Goal: Task Accomplishment & Management: Complete application form

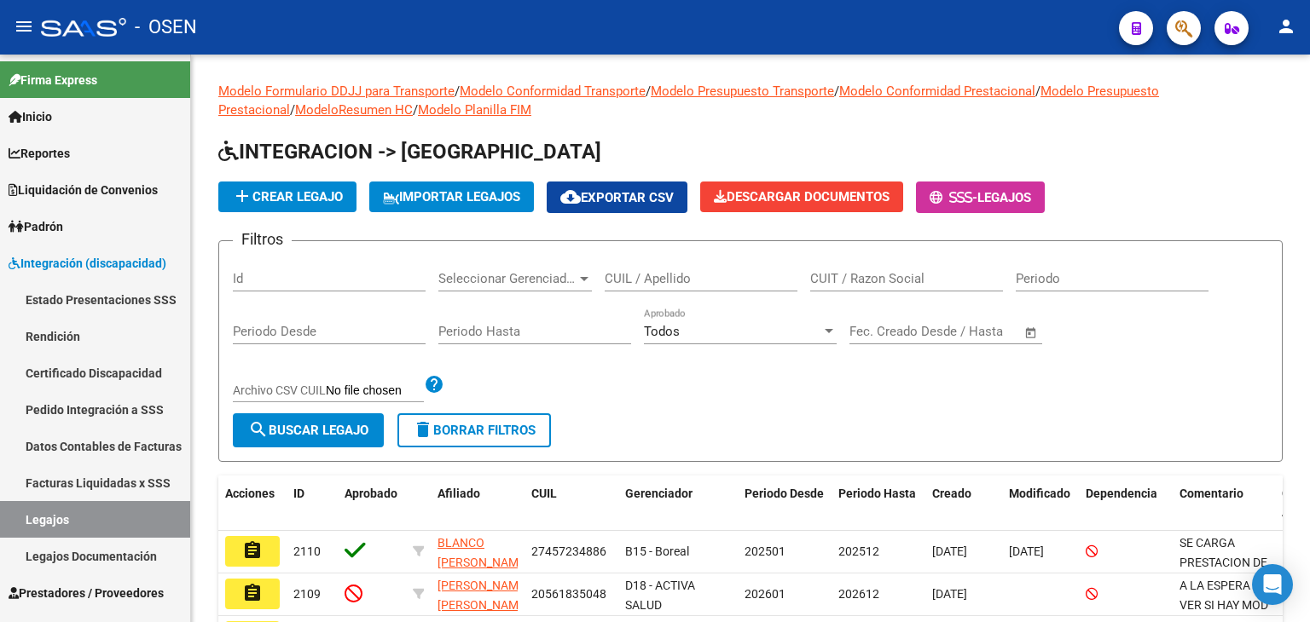
click at [1186, 19] on span "button" at bounding box center [1183, 28] width 17 height 35
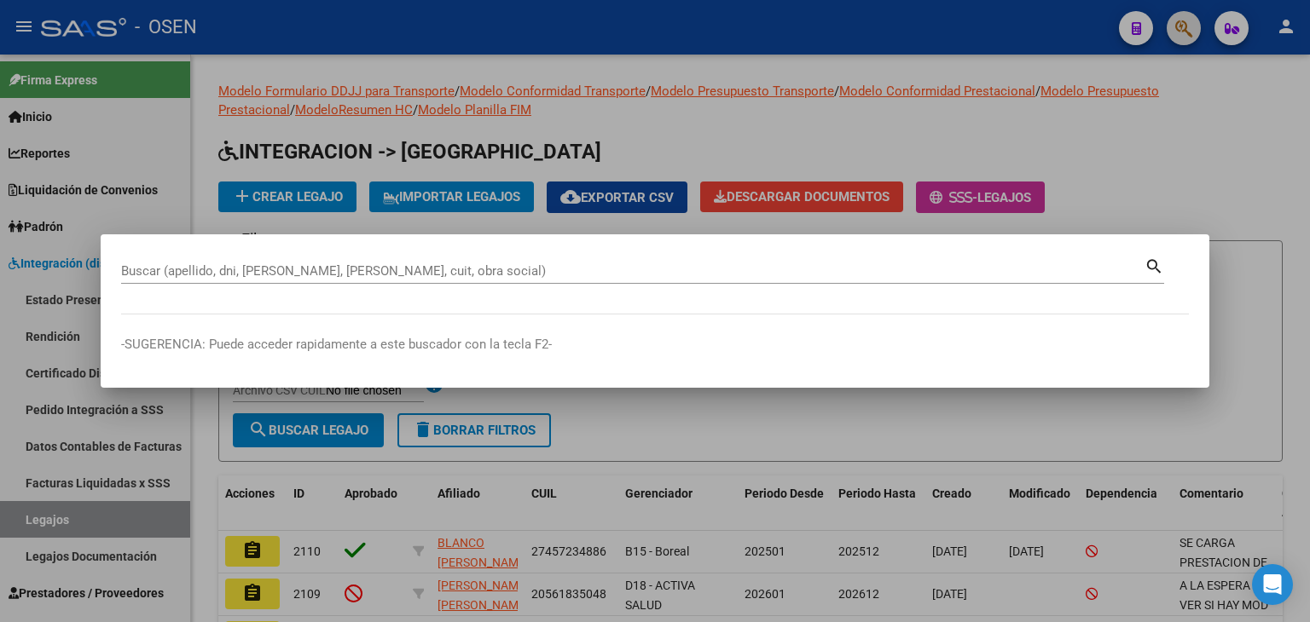
paste input "27334253568"
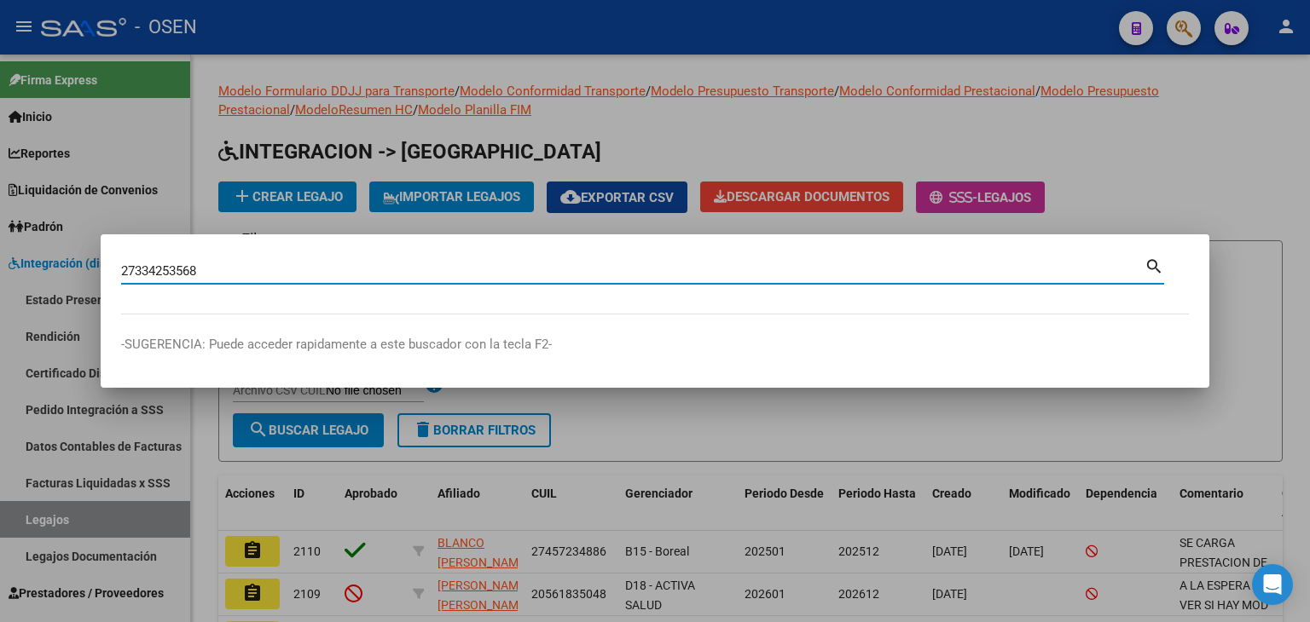
type input "27334253568"
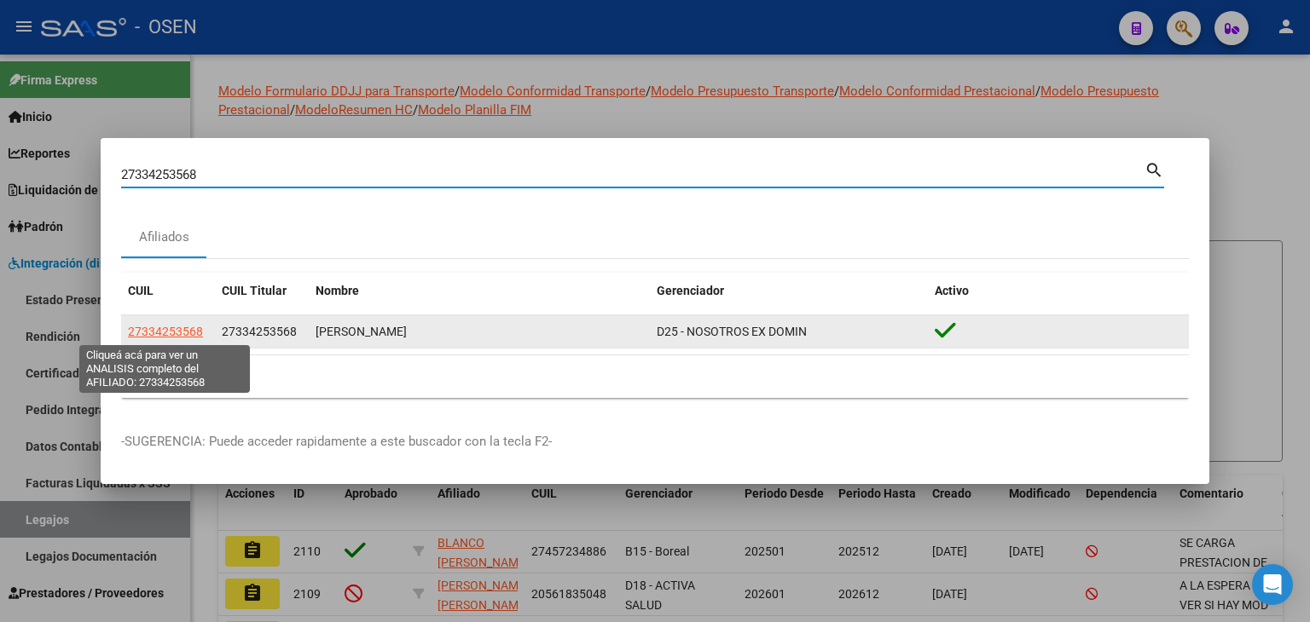
click at [151, 329] on span "27334253568" at bounding box center [165, 332] width 75 height 14
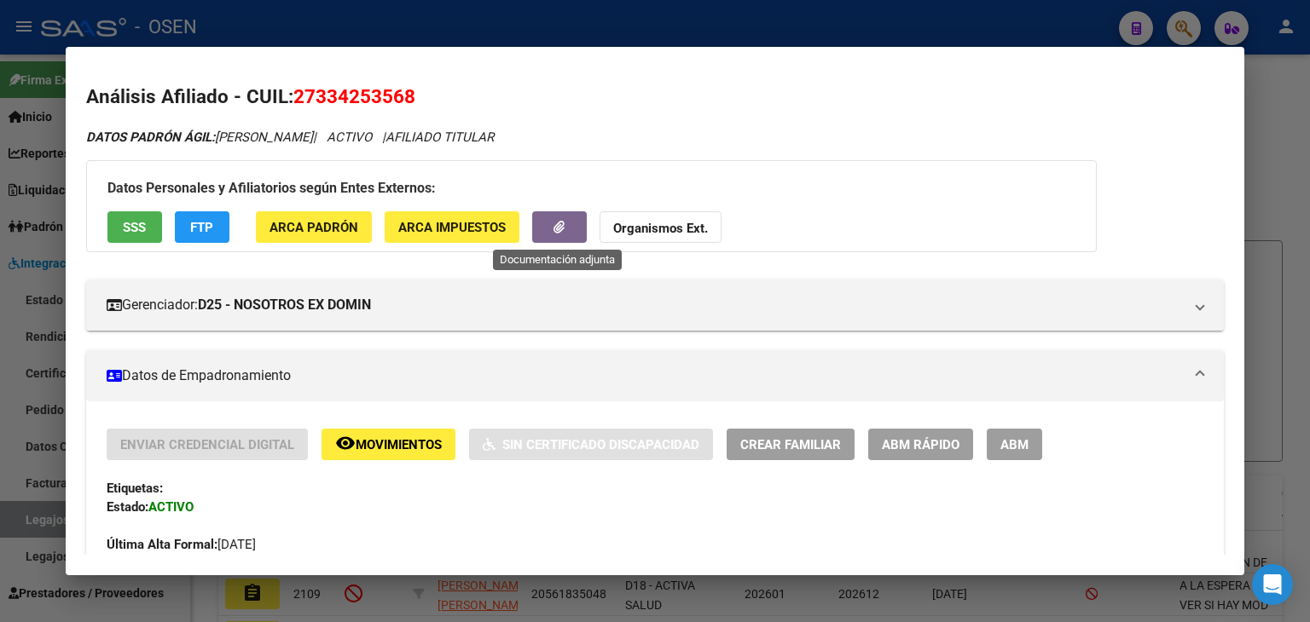
click at [553, 217] on button "button" at bounding box center [559, 227] width 55 height 32
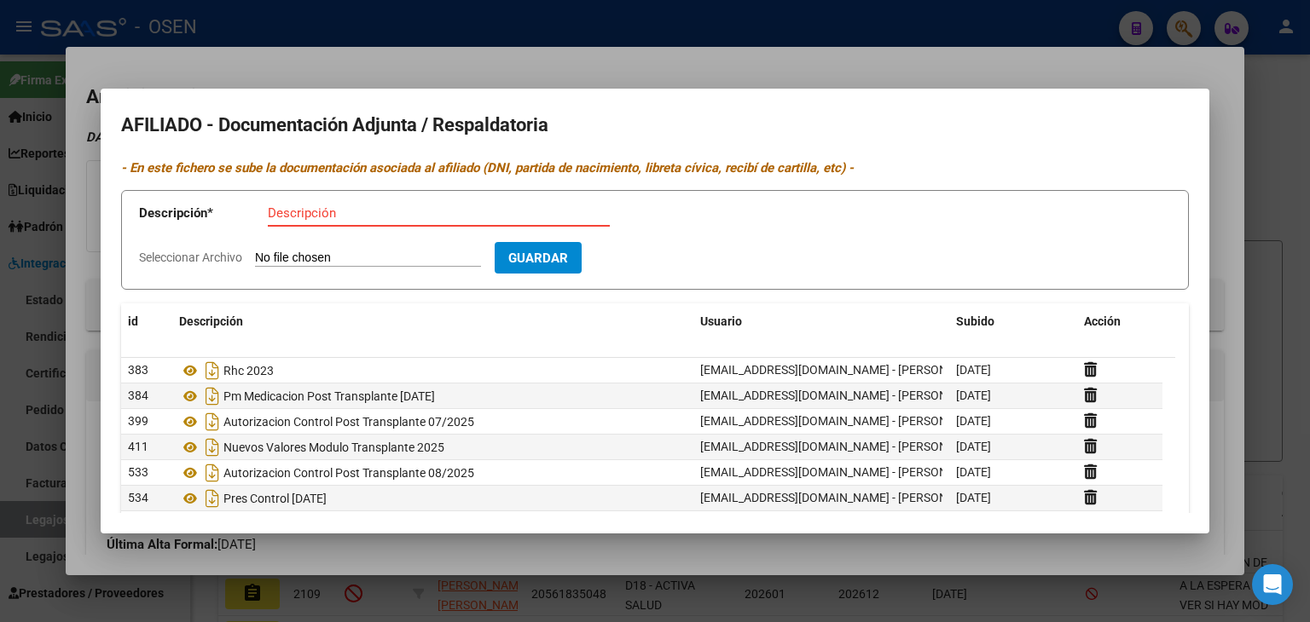
click at [434, 66] on div at bounding box center [655, 311] width 1310 height 622
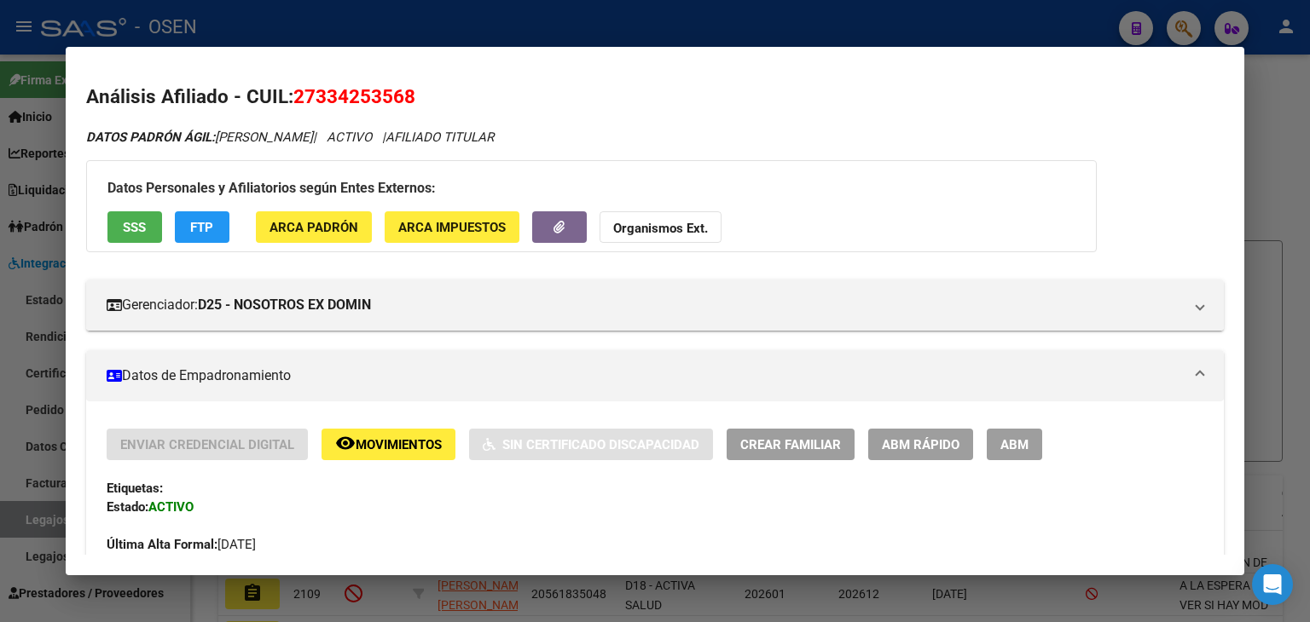
click at [135, 227] on span "SSS" at bounding box center [134, 227] width 23 height 15
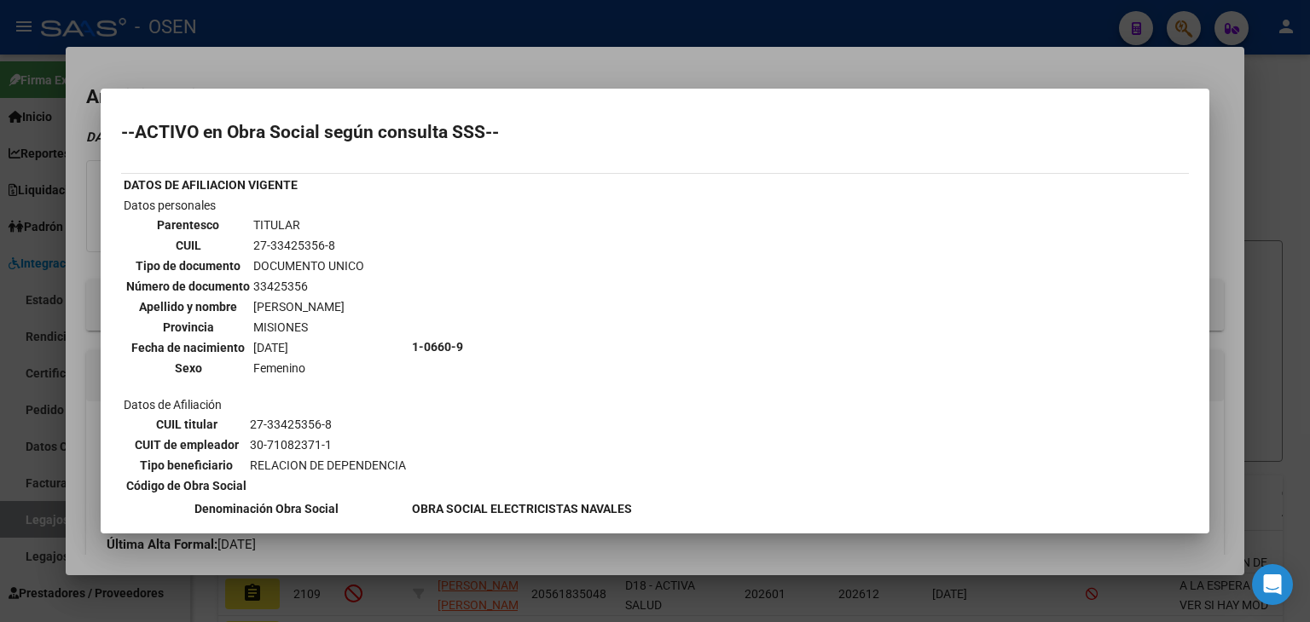
scroll to position [256, 0]
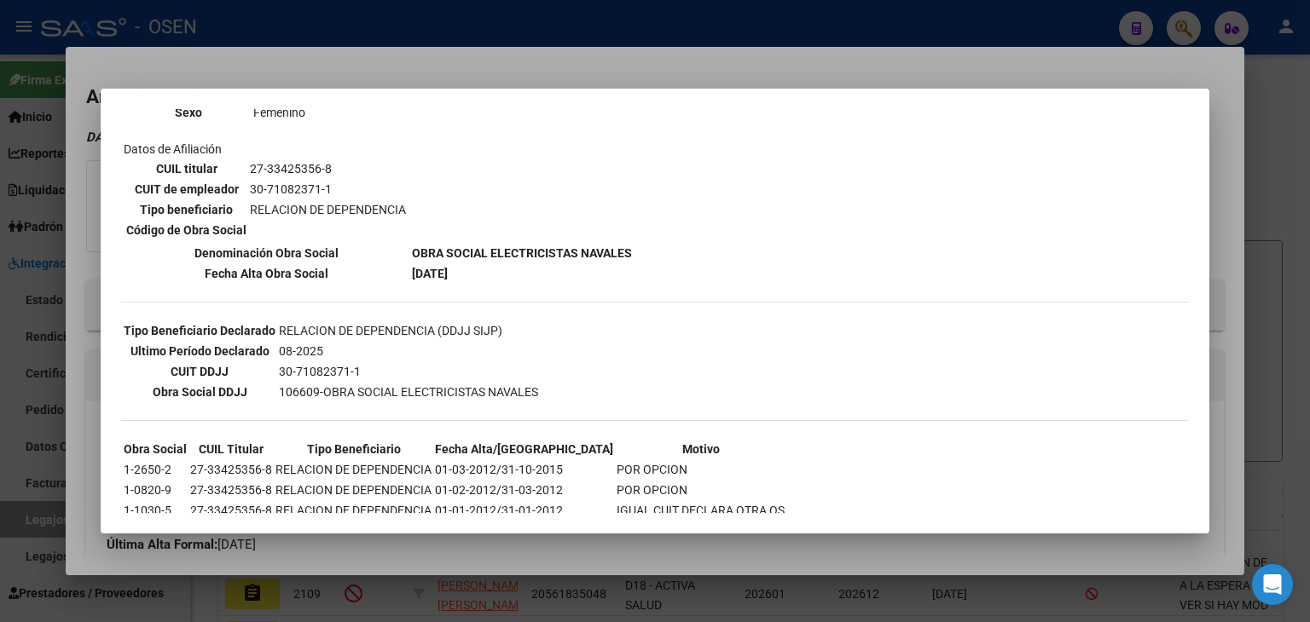
click at [583, 38] on div at bounding box center [655, 311] width 1310 height 622
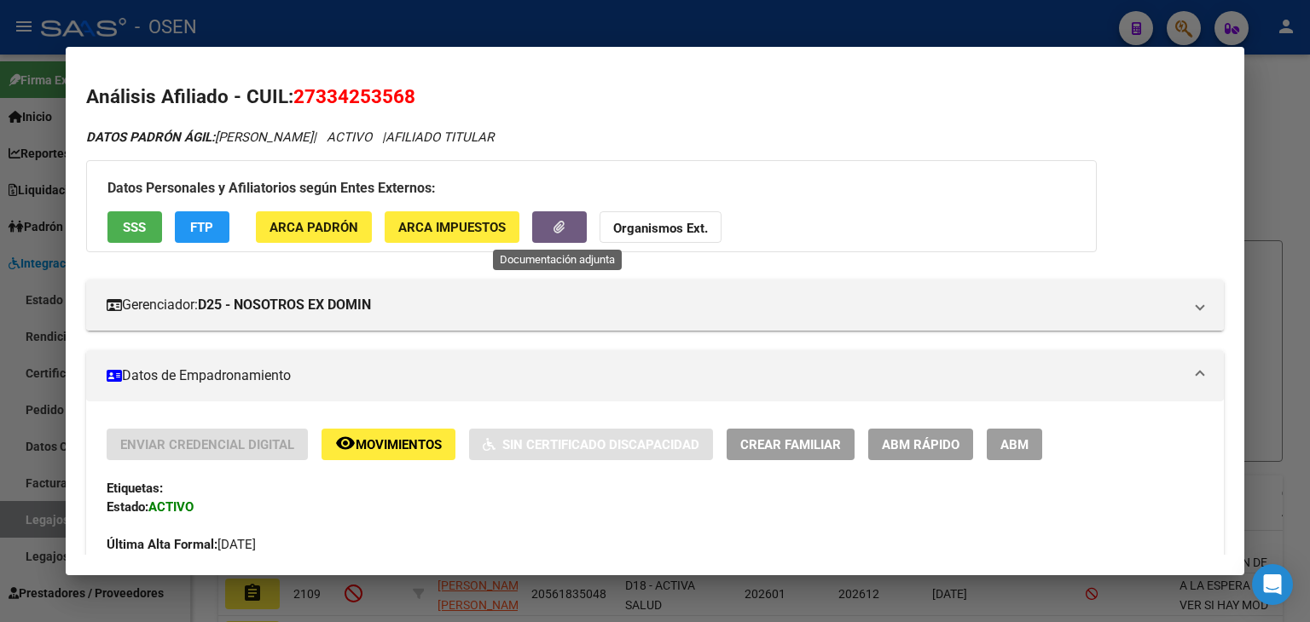
click at [553, 220] on span "button" at bounding box center [558, 227] width 11 height 15
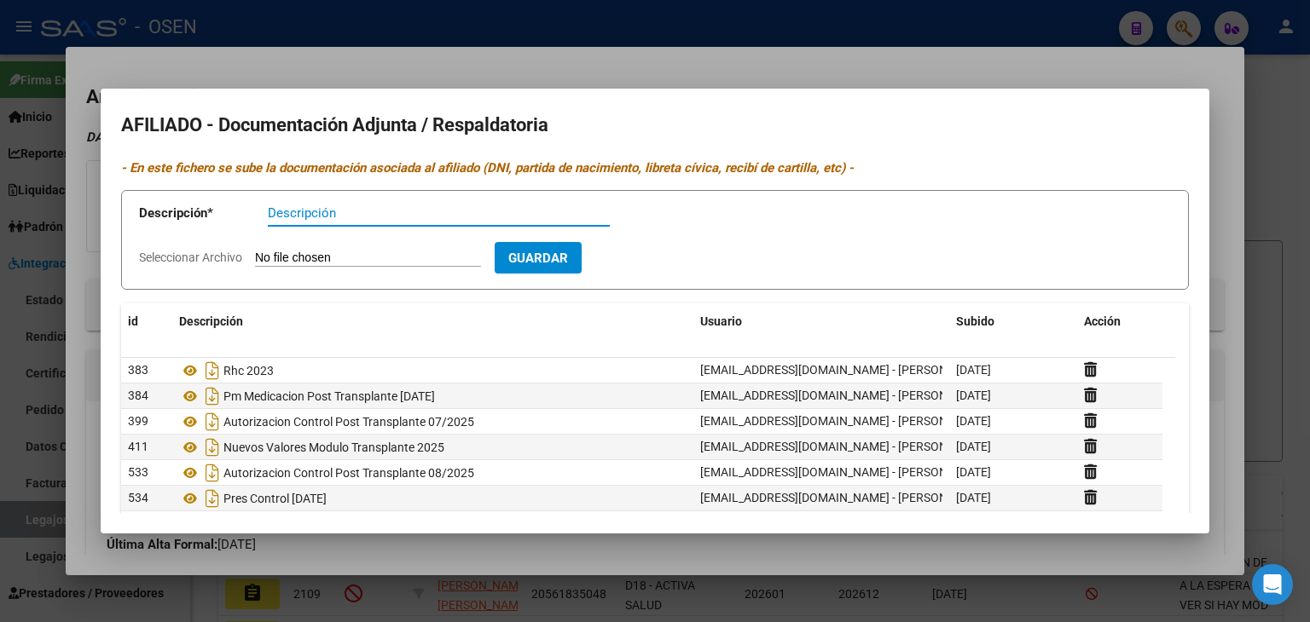
type input "p"
type input "pm medicacion post transplante 25-09"
click at [255, 251] on input "Seleccionar Archivo" at bounding box center [368, 259] width 226 height 16
type input "C:\fakepath\remediostransplantebezyesica.zip"
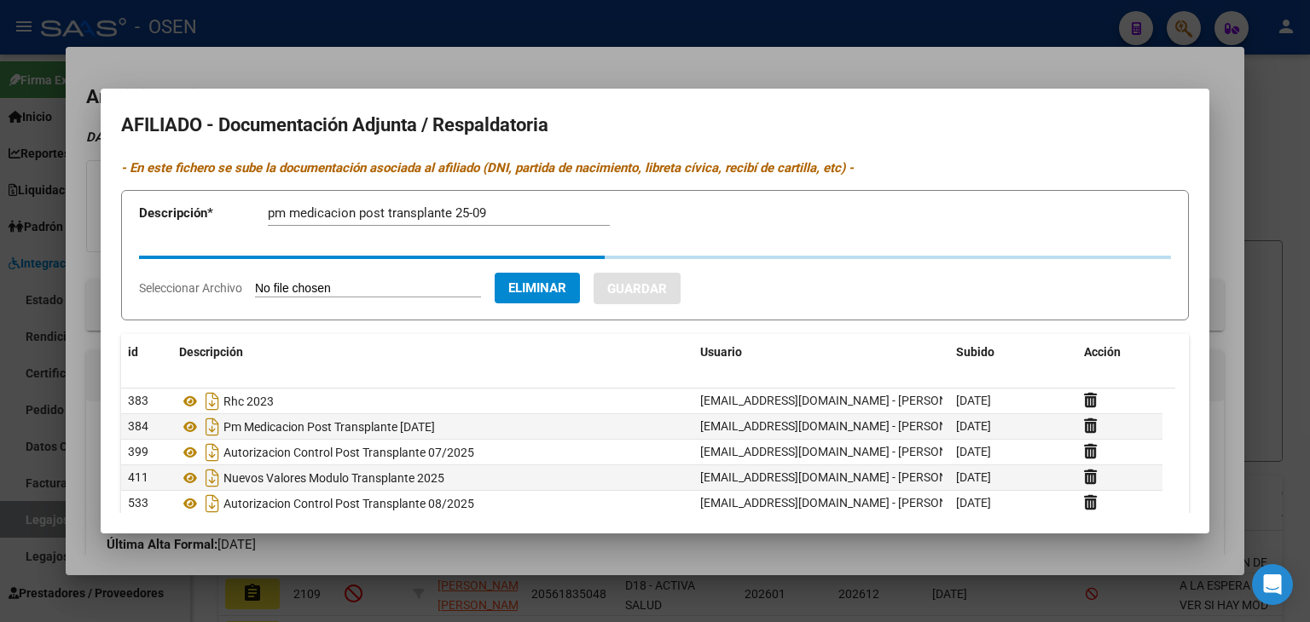
click at [526, 212] on input "pm medicacion post transplante 25-09" at bounding box center [439, 212] width 342 height 15
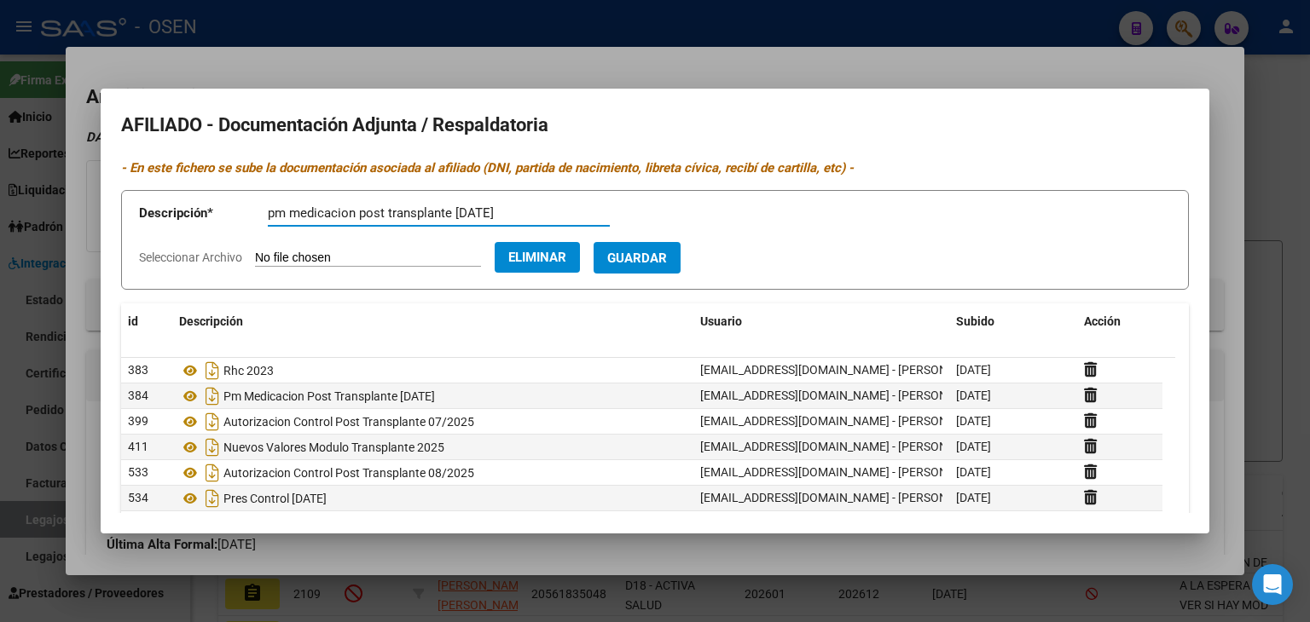
type input "pm medicacion post transplante [DATE]"
click at [667, 255] on span "Guardar" at bounding box center [637, 258] width 60 height 15
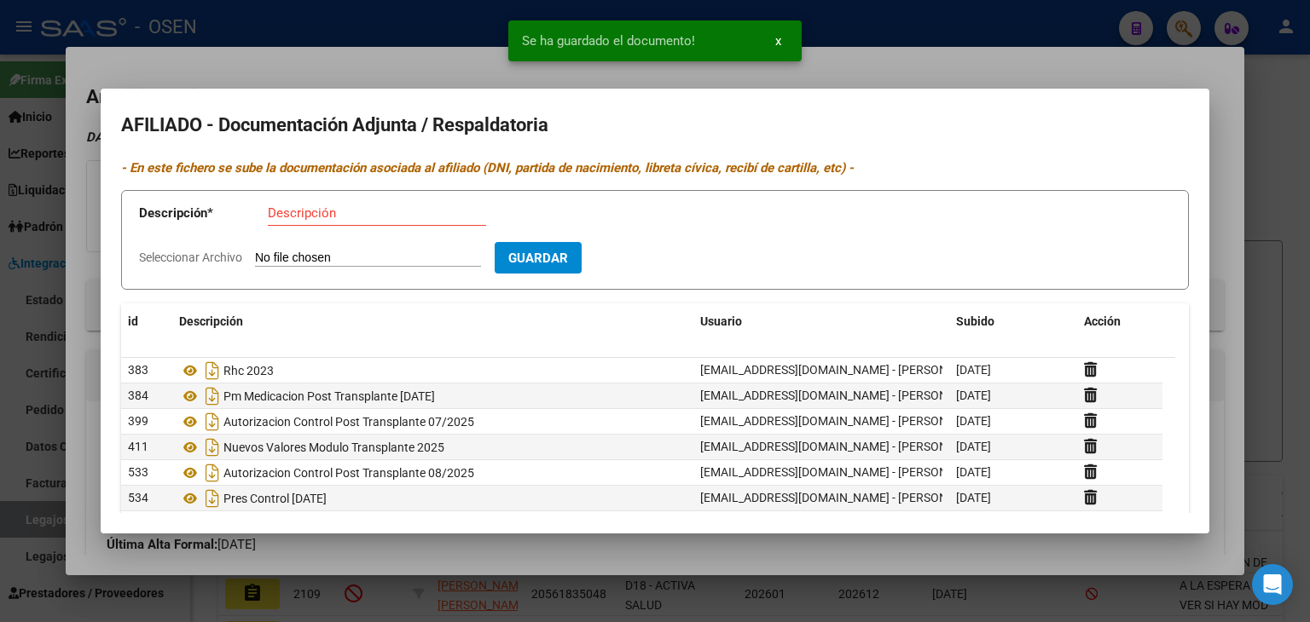
click at [1047, 55] on div at bounding box center [655, 311] width 1310 height 622
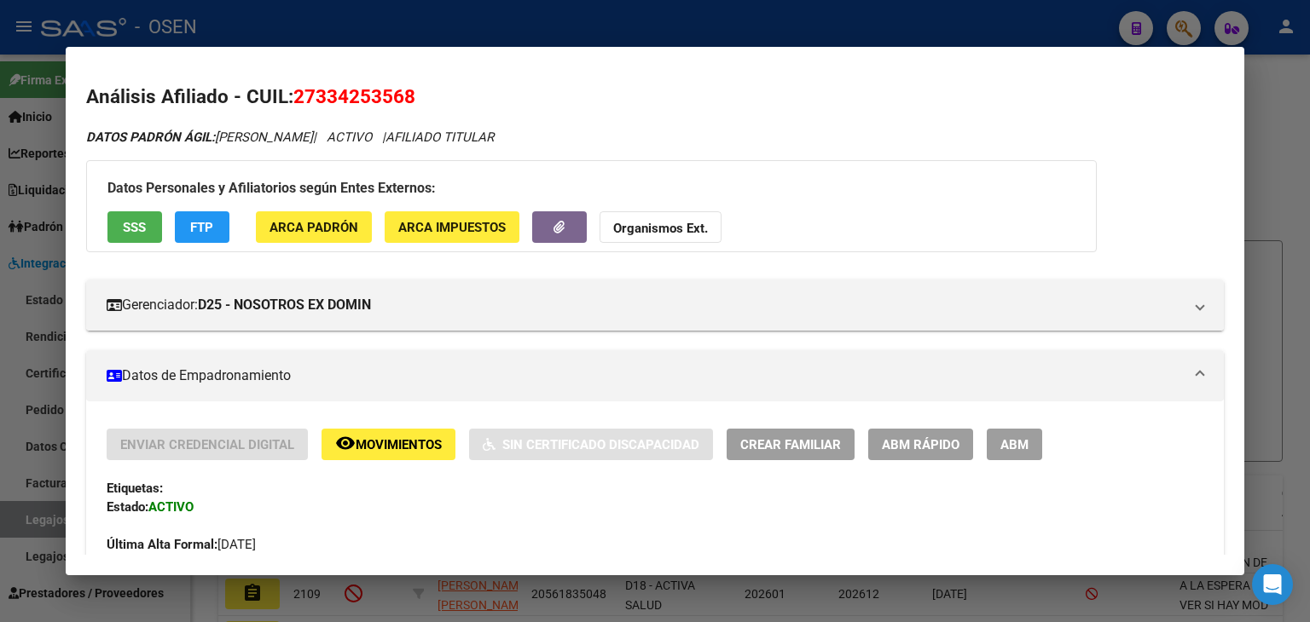
click at [936, 21] on div at bounding box center [655, 311] width 1310 height 622
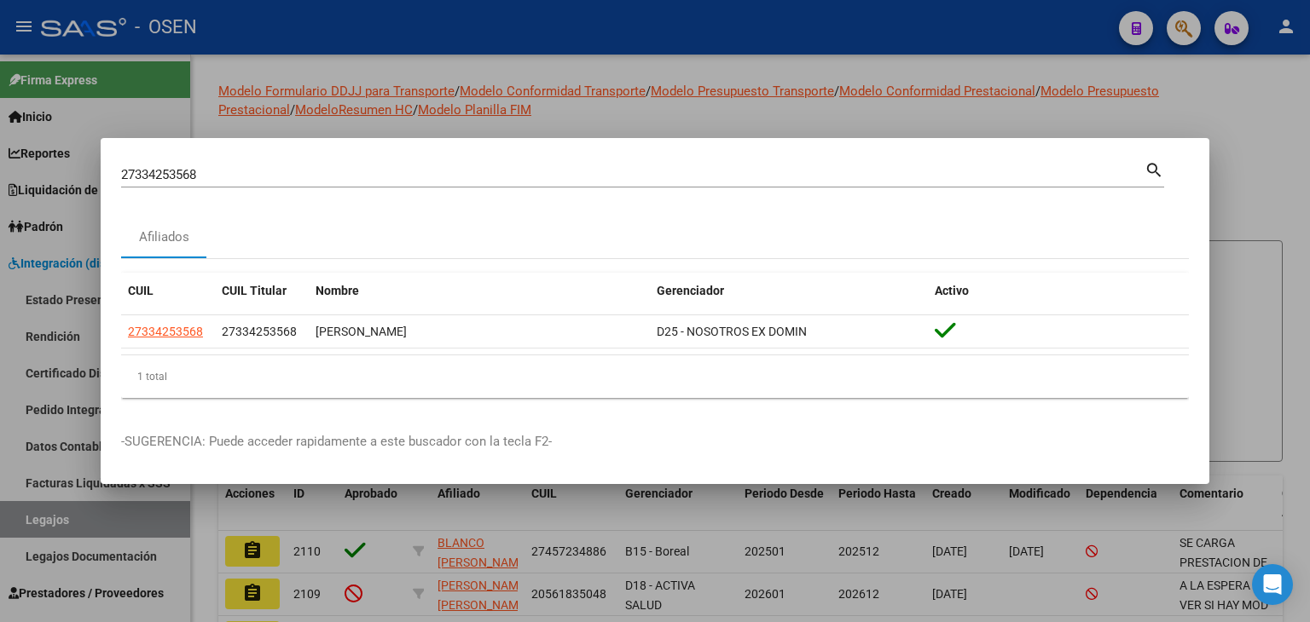
click at [936, 21] on div at bounding box center [655, 311] width 1310 height 622
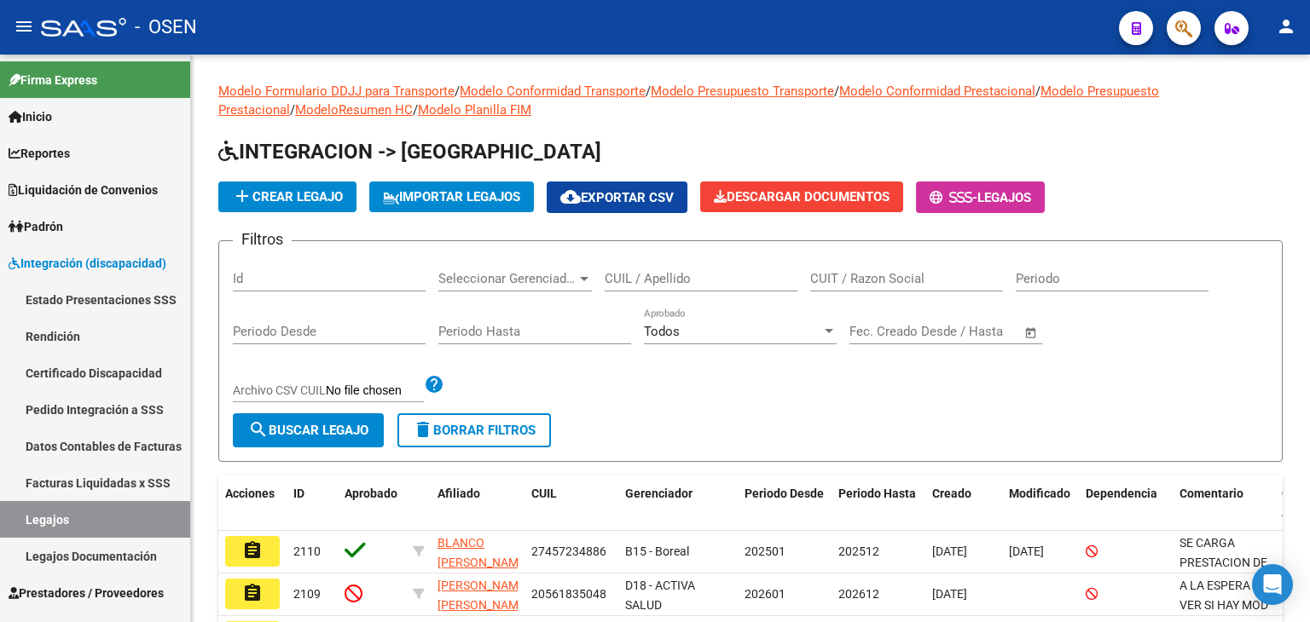
click at [1173, 41] on button "button" at bounding box center [1183, 28] width 34 height 34
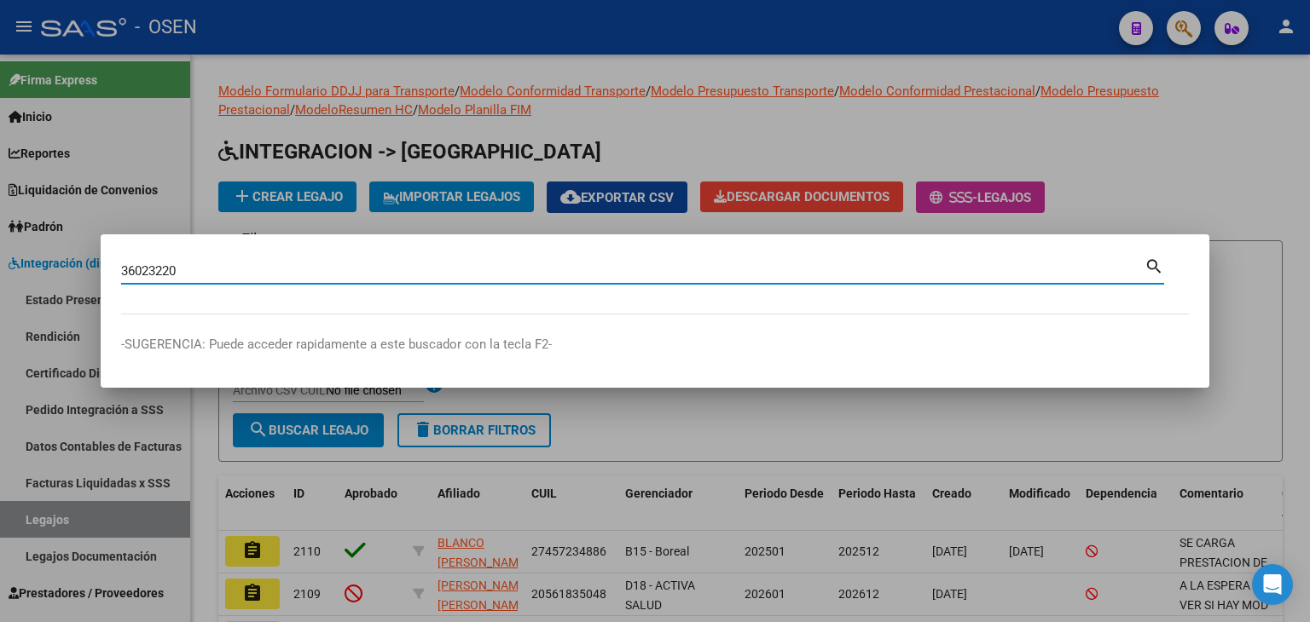
type input "36023220"
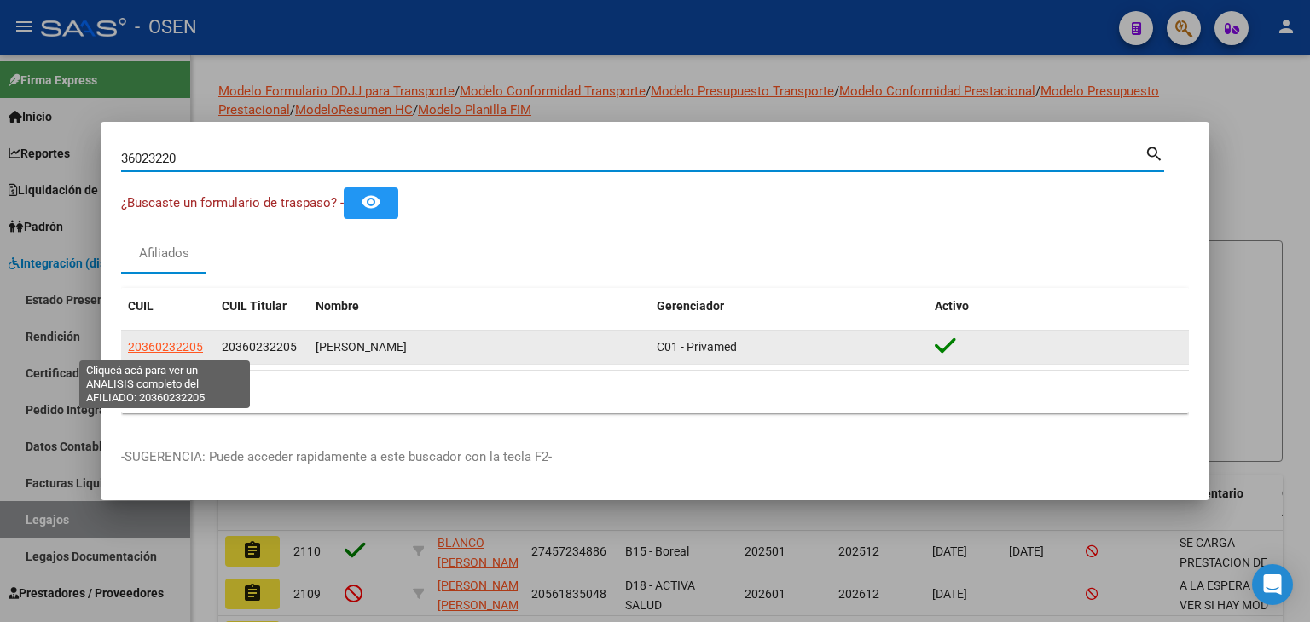
click at [193, 346] on span "20360232205" at bounding box center [165, 347] width 75 height 14
type textarea "20360232205"
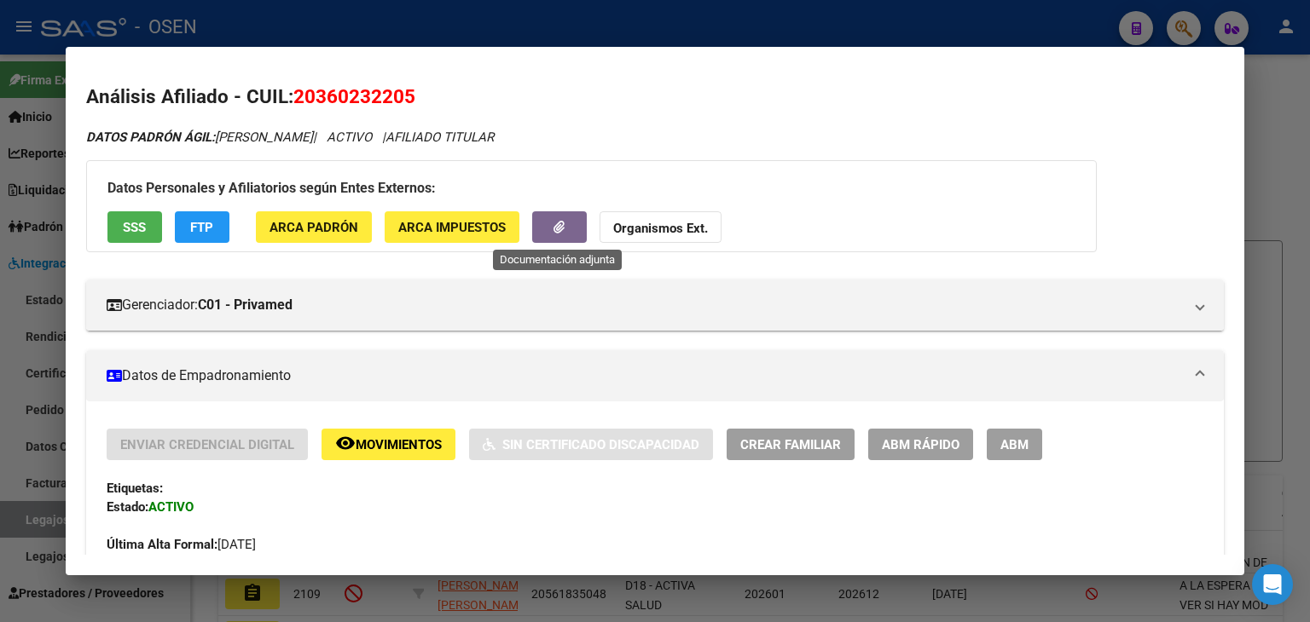
click at [554, 225] on icon "button" at bounding box center [558, 227] width 11 height 13
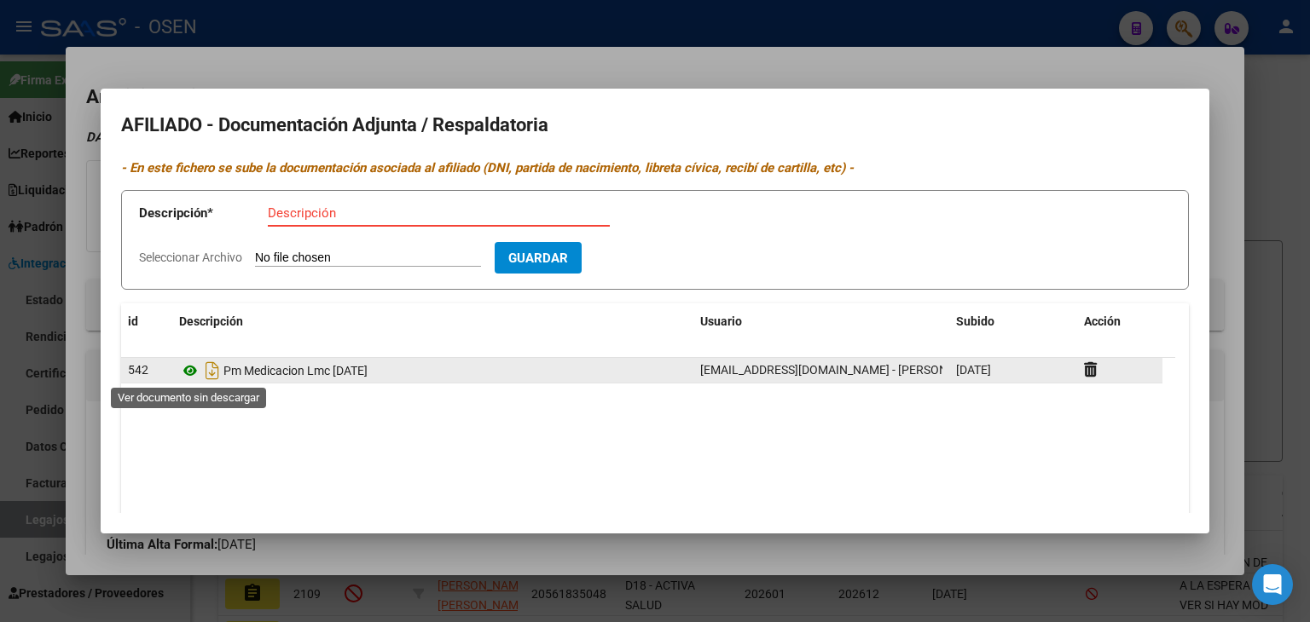
click at [187, 373] on icon at bounding box center [190, 371] width 22 height 20
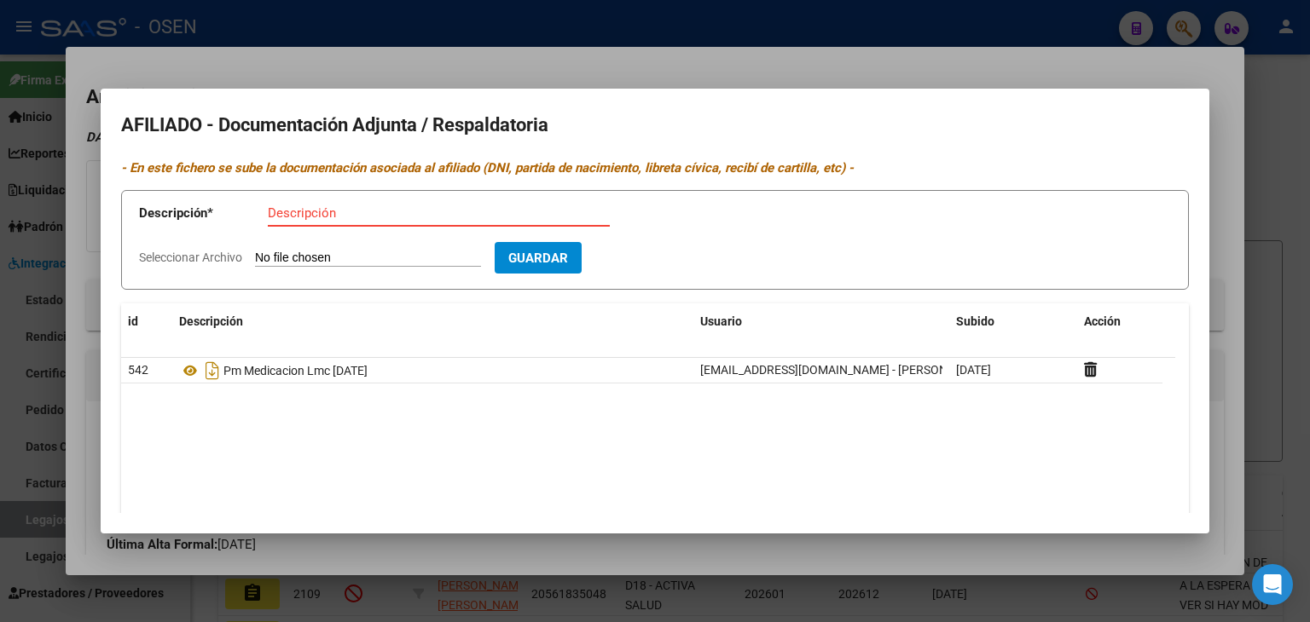
click at [383, 213] on input "Descripción" at bounding box center [439, 212] width 342 height 15
type input "Pm medicacion lmc [DATE]"
click at [255, 251] on input "Seleccionar Archivo" at bounding box center [368, 259] width 226 height 16
type input "C:\fakepath\Receta_Garcete.[PERSON_NAME].pdf"
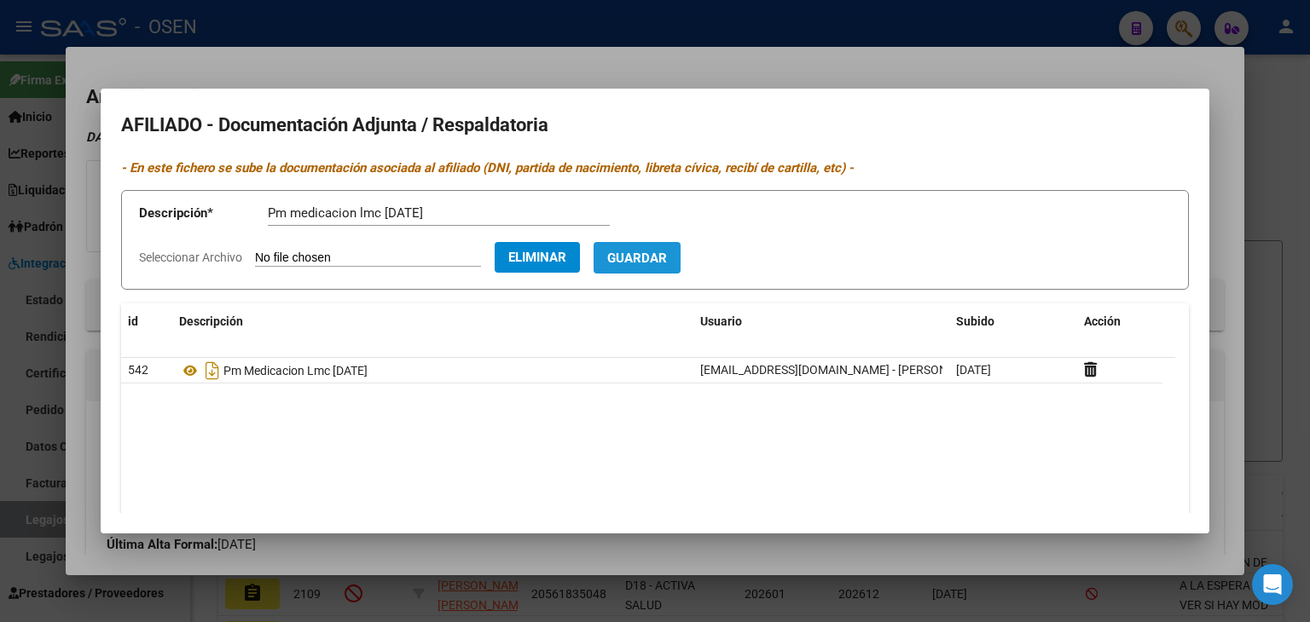
click at [667, 251] on span "Guardar" at bounding box center [637, 258] width 60 height 15
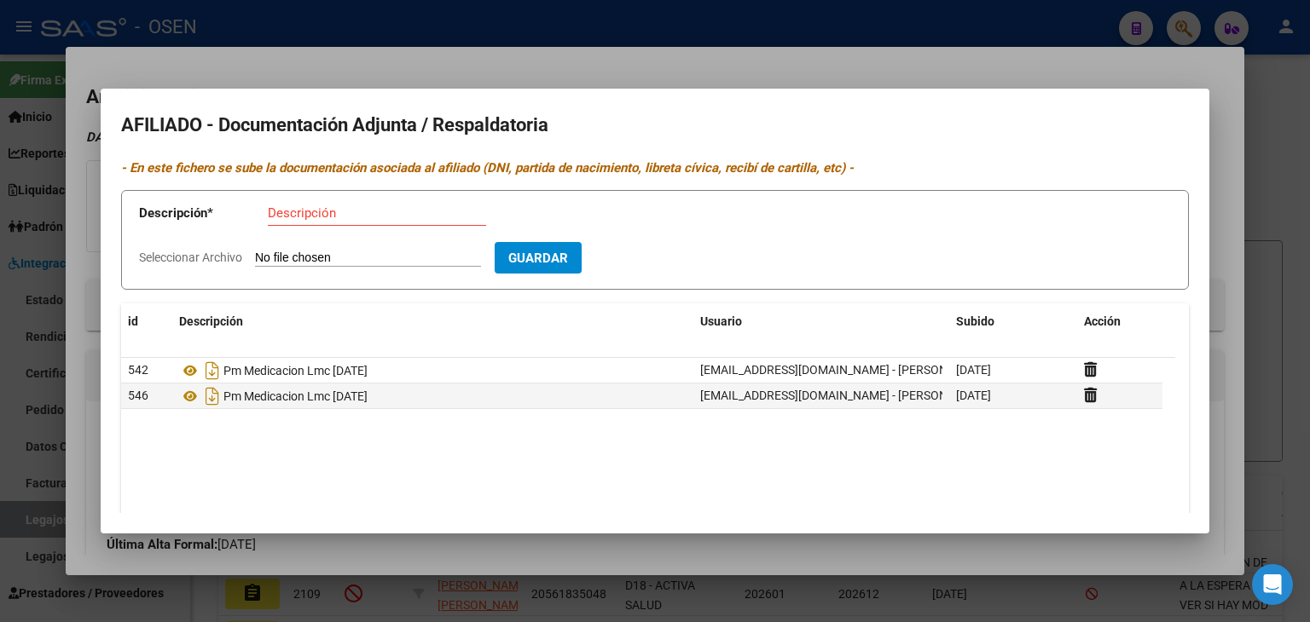
click at [334, 203] on div "Descripción" at bounding box center [377, 213] width 218 height 26
type input "consentimiento 2025"
click at [255, 251] on input "Seleccionar Archivo" at bounding box center [368, 259] width 226 height 16
type input "C:\fakepath\Consentimiento _Garcete.[PERSON_NAME].pdf"
click at [662, 258] on span "Guardar" at bounding box center [637, 258] width 60 height 15
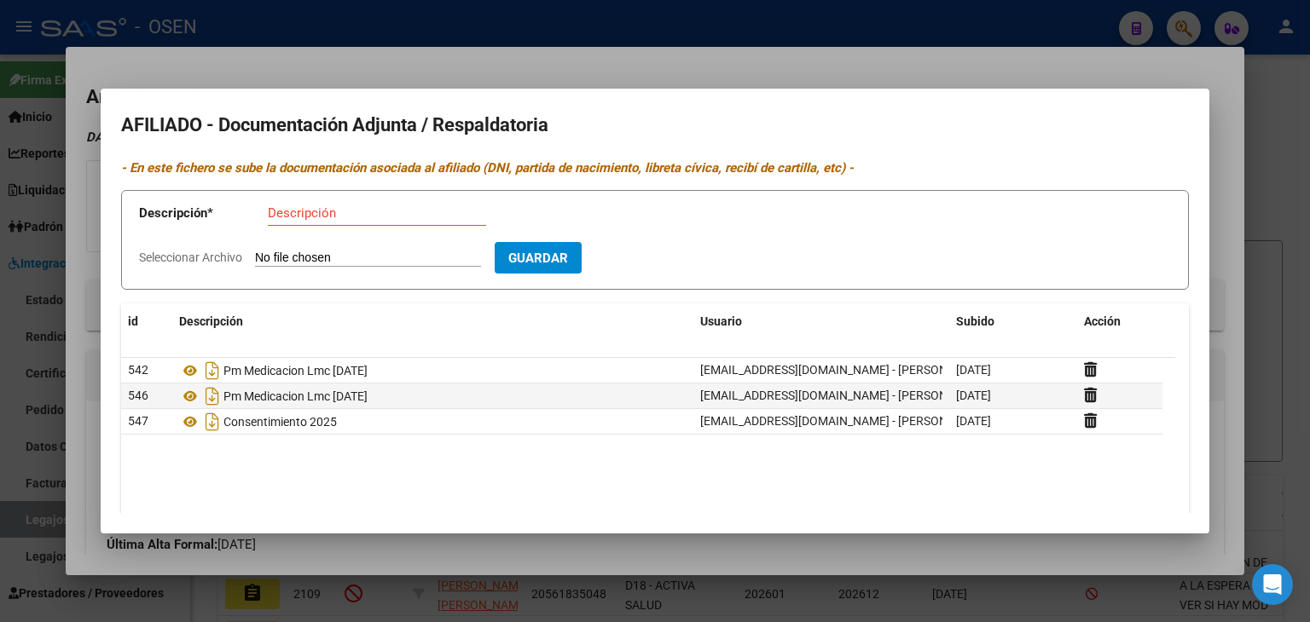
click at [292, 214] on input "Descripción" at bounding box center [377, 212] width 218 height 15
type input "Estudio citogenetico"
click at [255, 251] on input "Seleccionar Archivo" at bounding box center [368, 259] width 226 height 16
type input "C:\fakepath\Estudio.citogenetico_Garcete.[PERSON_NAME].pdf"
click at [680, 259] on button "Guardar" at bounding box center [636, 258] width 87 height 32
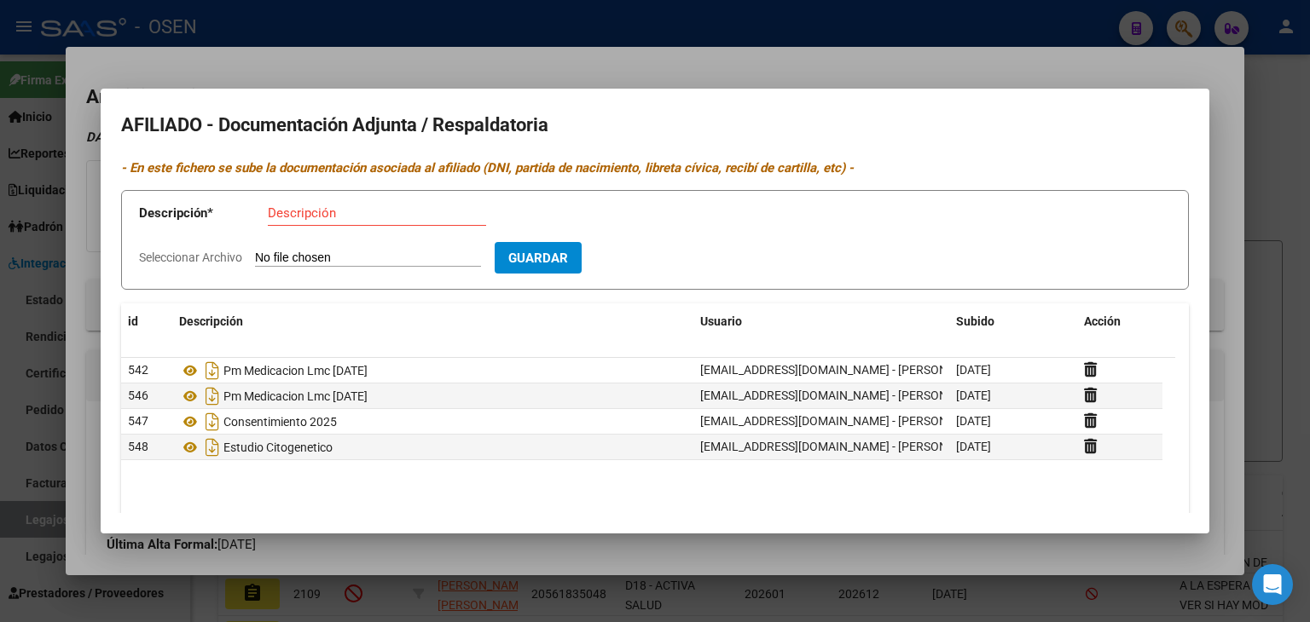
click at [315, 219] on input "Descripción" at bounding box center [377, 212] width 218 height 15
type input "i"
type input "Inmunofenotipificacion"
click at [255, 251] on input "Seleccionar Archivo" at bounding box center [368, 259] width 226 height 16
type input "C:\fakepath\Inmunofenotipificacion_Garcete.[PERSON_NAME].pdf"
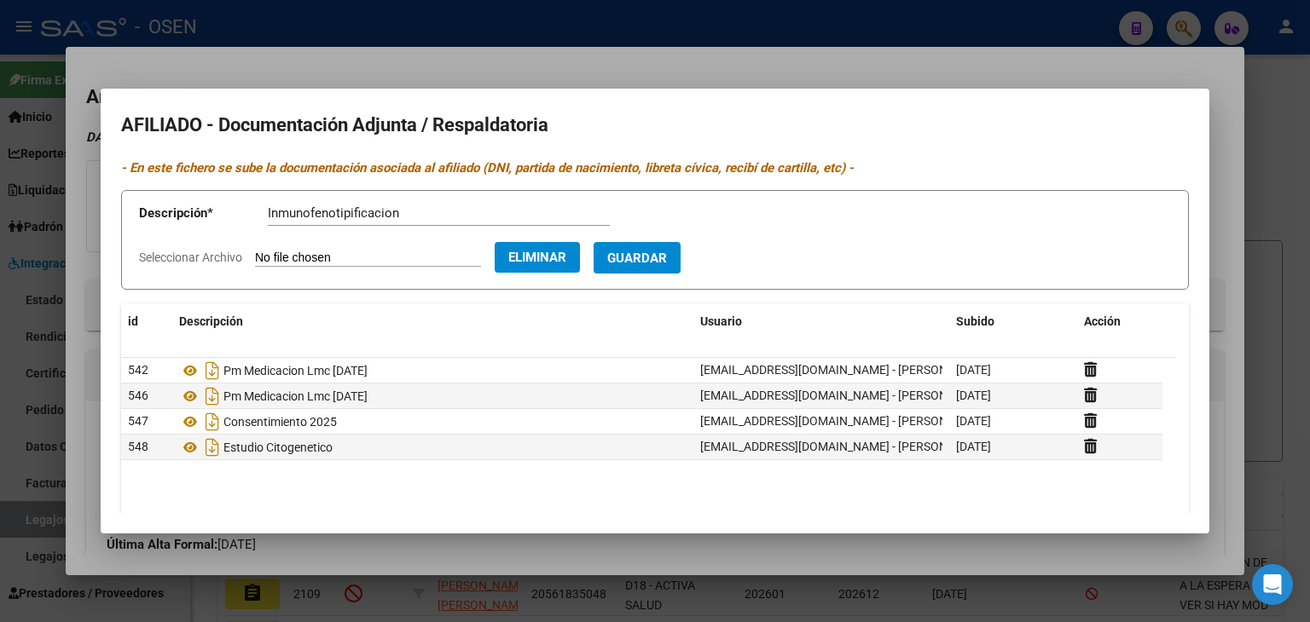
click at [667, 266] on span "Guardar" at bounding box center [637, 258] width 60 height 15
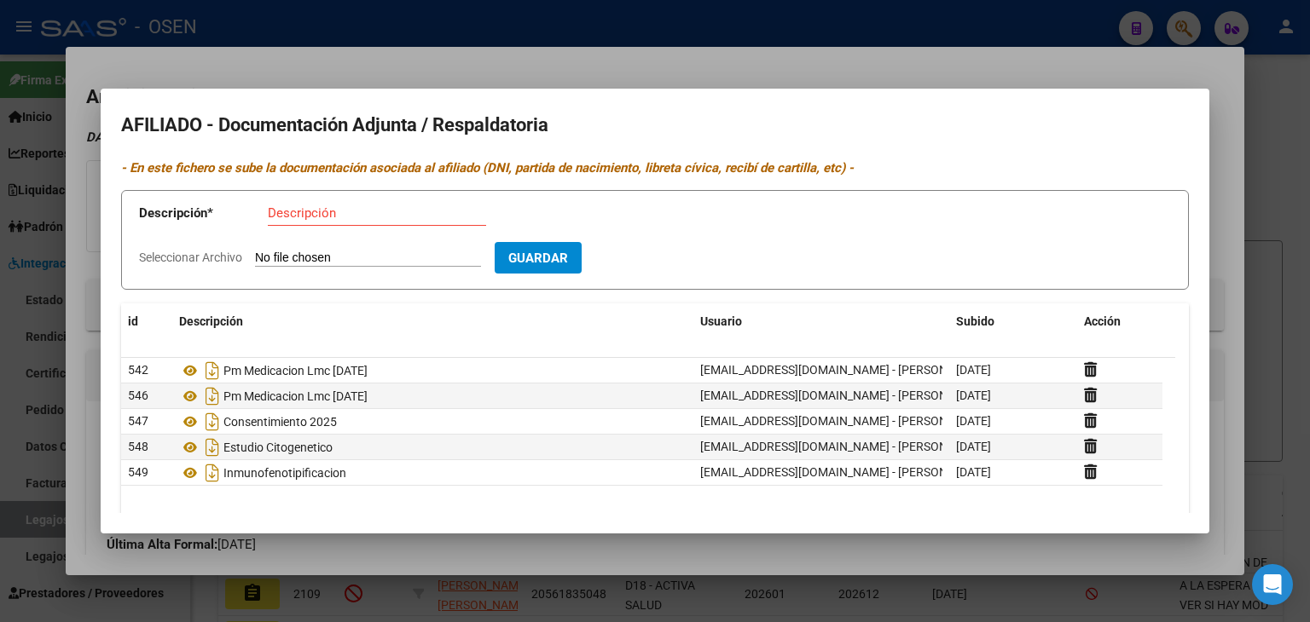
click at [365, 209] on input "Descripción" at bounding box center [377, 212] width 218 height 15
click at [369, 213] on input "rhc 20225" at bounding box center [439, 212] width 342 height 15
type input "rhc 2025"
click at [255, 251] on input "Seleccionar Archivo" at bounding box center [368, 259] width 226 height 16
type input "C:\fakepath\Resumen.historia.clínica_Garcete.[PERSON_NAME].pdf"
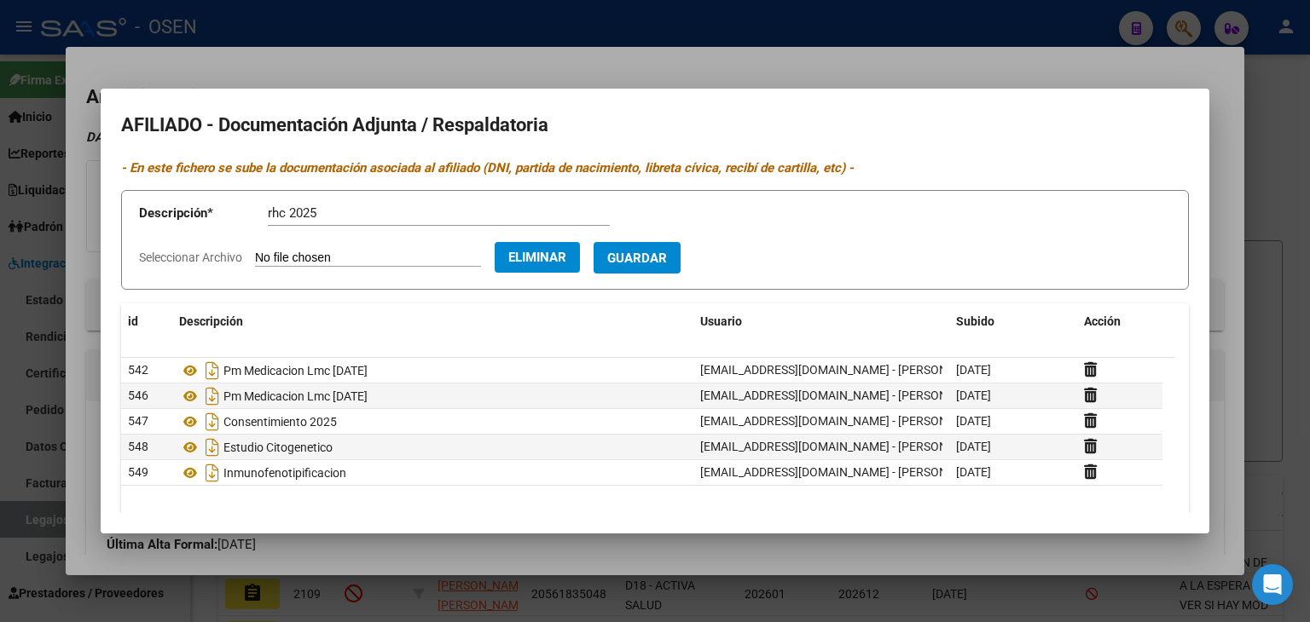
click at [680, 263] on button "Guardar" at bounding box center [636, 258] width 87 height 32
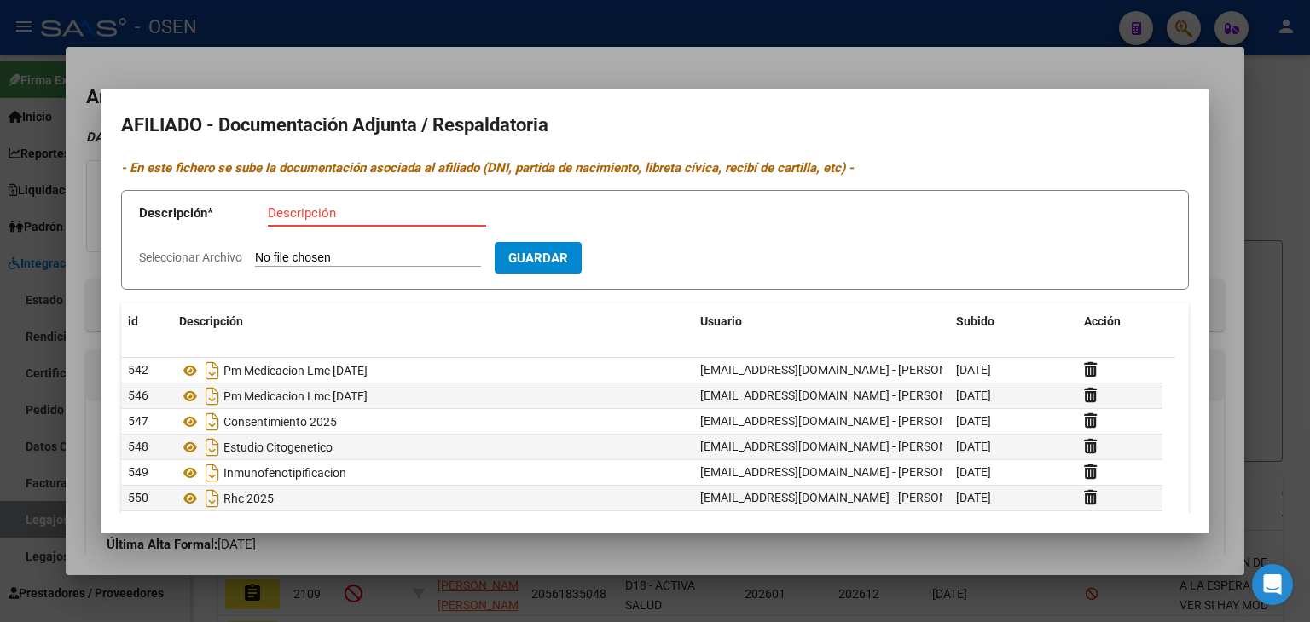
click at [352, 212] on input "Descripción" at bounding box center [377, 212] width 218 height 15
type input "Form 2025"
click at [255, 251] on input "Seleccionar Archivo" at bounding box center [368, 259] width 226 height 16
type input "C:\fakepath\Form.Oncologicos_Garcete.[PERSON_NAME].pdf"
click at [658, 253] on span "Guardar" at bounding box center [637, 258] width 60 height 15
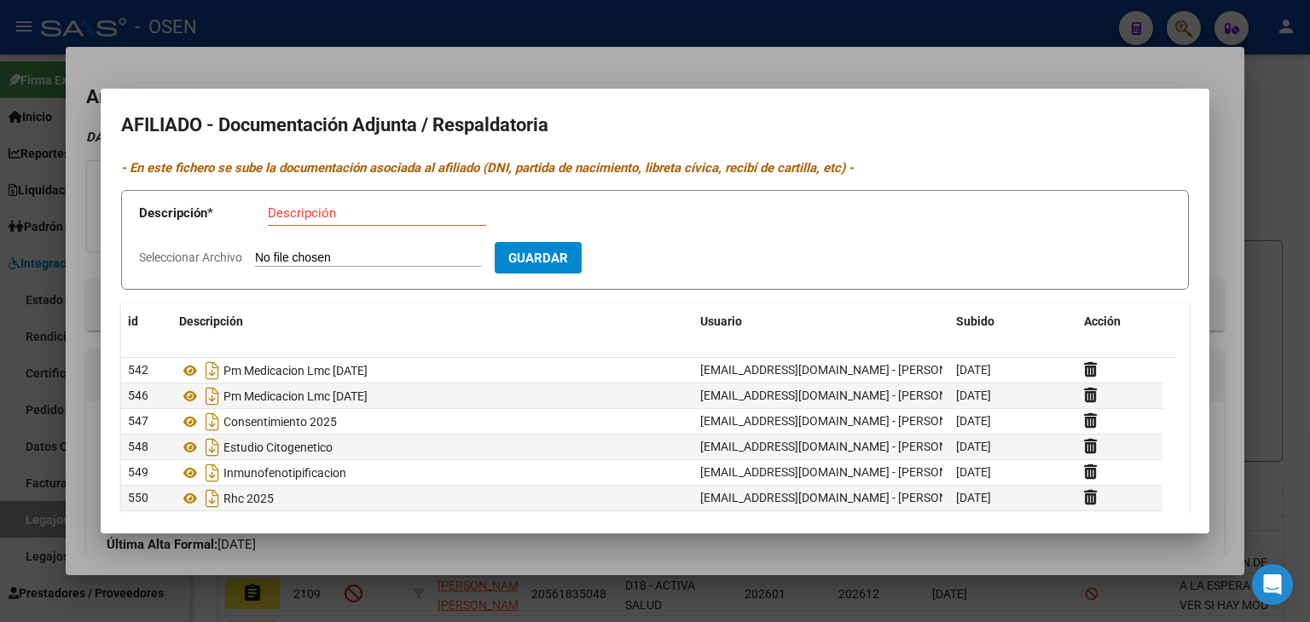
click at [314, 213] on input "Descripción" at bounding box center [377, 212] width 218 height 15
type input "Estudio molecular"
click at [255, 251] on input "Seleccionar Archivo" at bounding box center [368, 259] width 226 height 16
click at [391, 257] on input "Seleccionar Archivo" at bounding box center [368, 259] width 226 height 16
type input "C:\fakepath\Estudiodebiologiamolecular_Garcete.[PERSON_NAME].pdf"
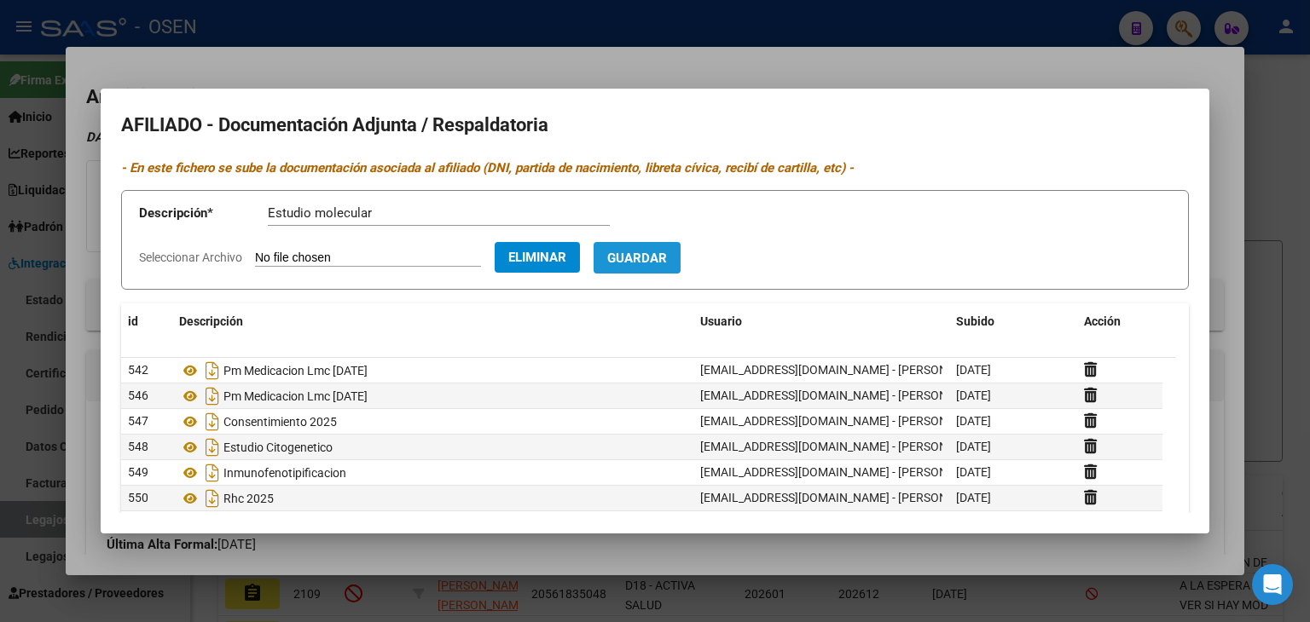
click at [655, 269] on button "Guardar" at bounding box center [636, 258] width 87 height 32
click at [405, 219] on input "Descripción" at bounding box center [377, 212] width 218 height 15
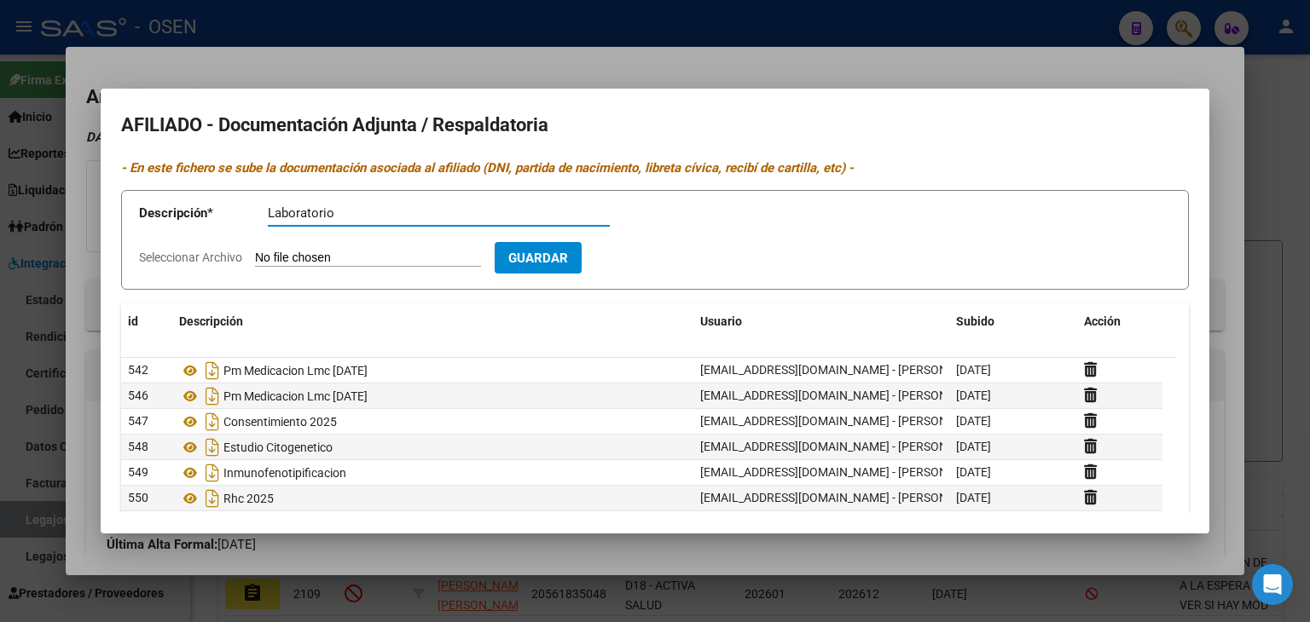
type input "Laboratorio"
click at [255, 251] on input "Seleccionar Archivo" at bounding box center [368, 259] width 226 height 16
type input "C:\fakepath\Laboratorio _Garcete.[PERSON_NAME].pdf"
click at [663, 263] on span "Guardar" at bounding box center [637, 258] width 60 height 15
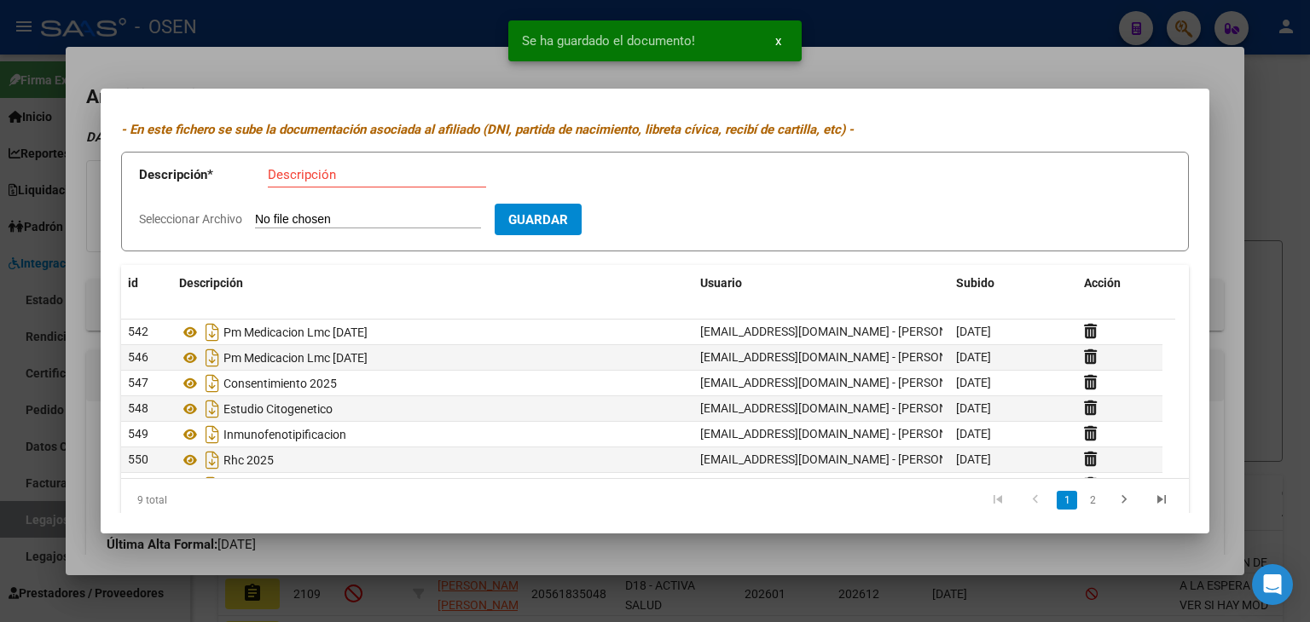
scroll to position [60, 0]
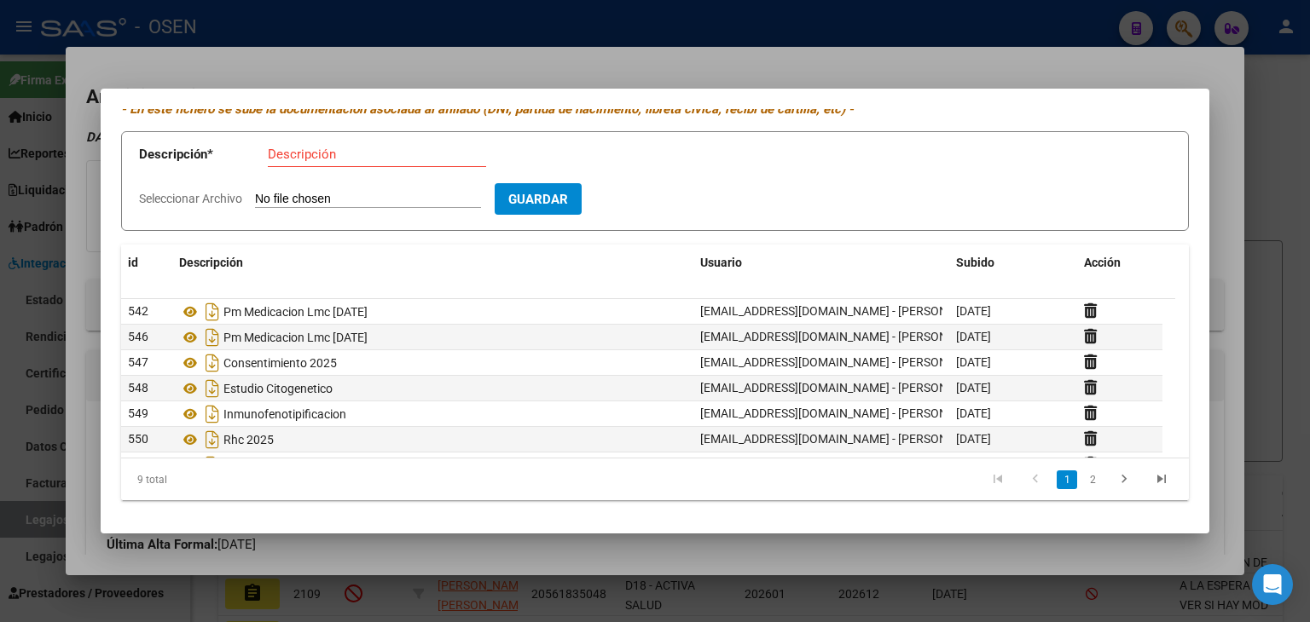
click at [693, 60] on div at bounding box center [655, 311] width 1310 height 622
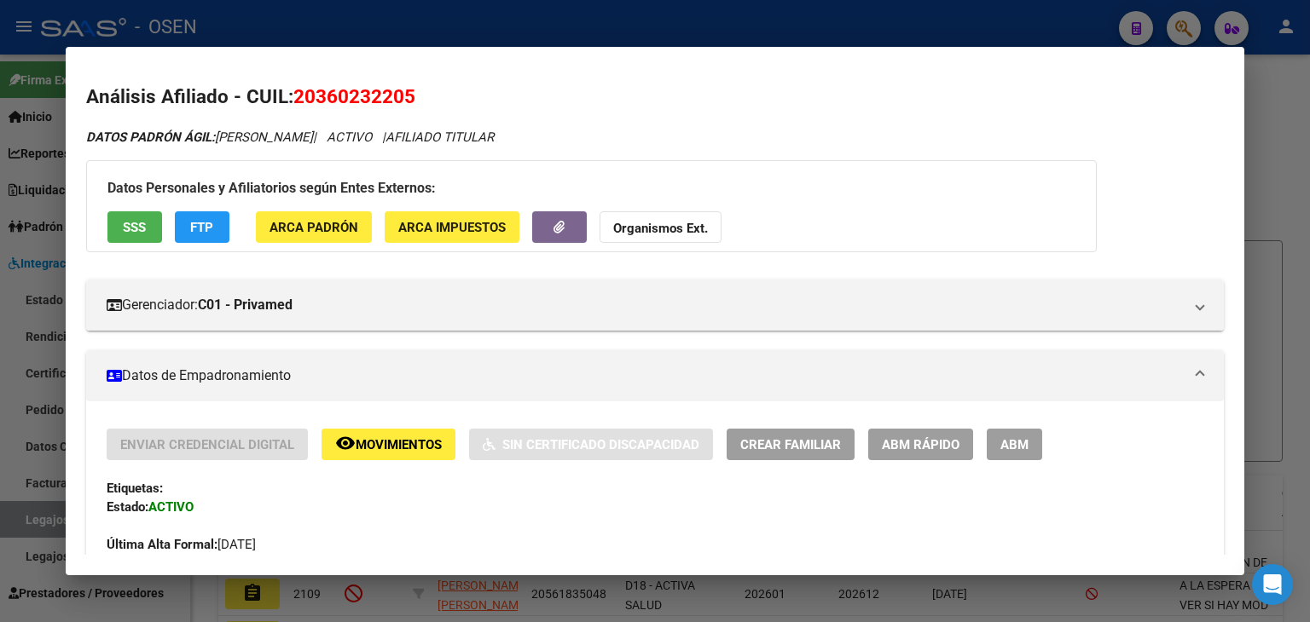
click at [542, 31] on div at bounding box center [655, 311] width 1310 height 622
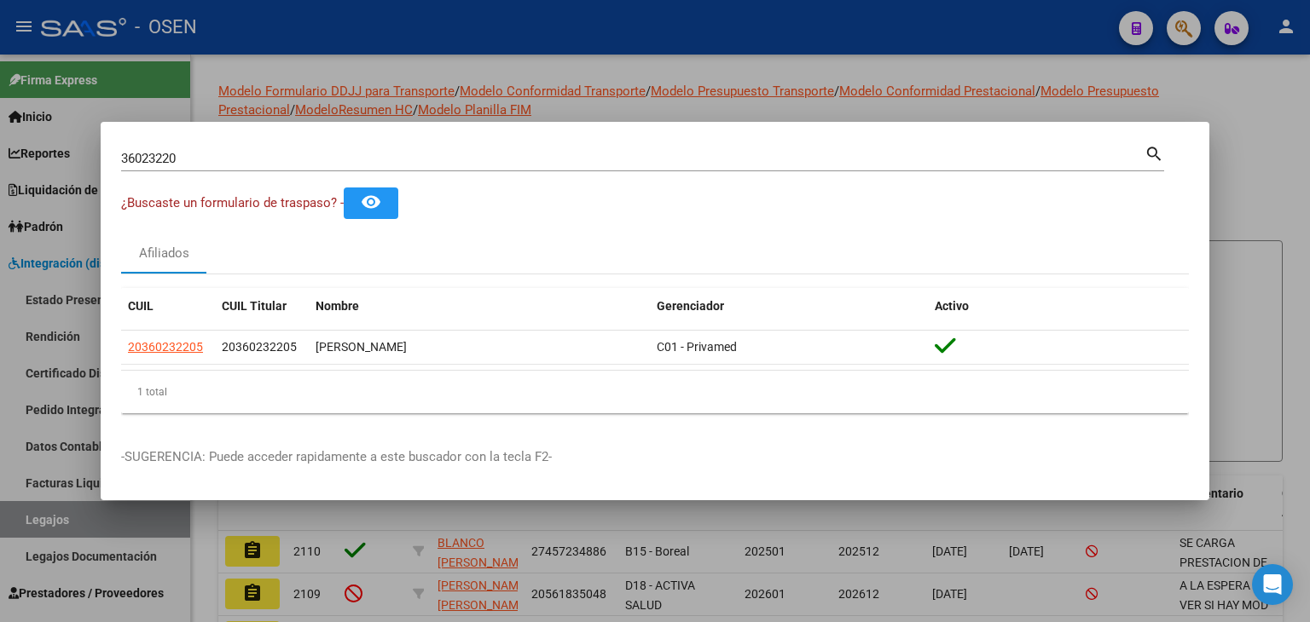
drag, startPoint x: 319, startPoint y: 148, endPoint x: 136, endPoint y: 148, distance: 182.5
click at [136, 148] on div "36023220 Buscar (apellido, dni, [PERSON_NAME], nro traspaso, cuit, obra social)" at bounding box center [632, 159] width 1023 height 26
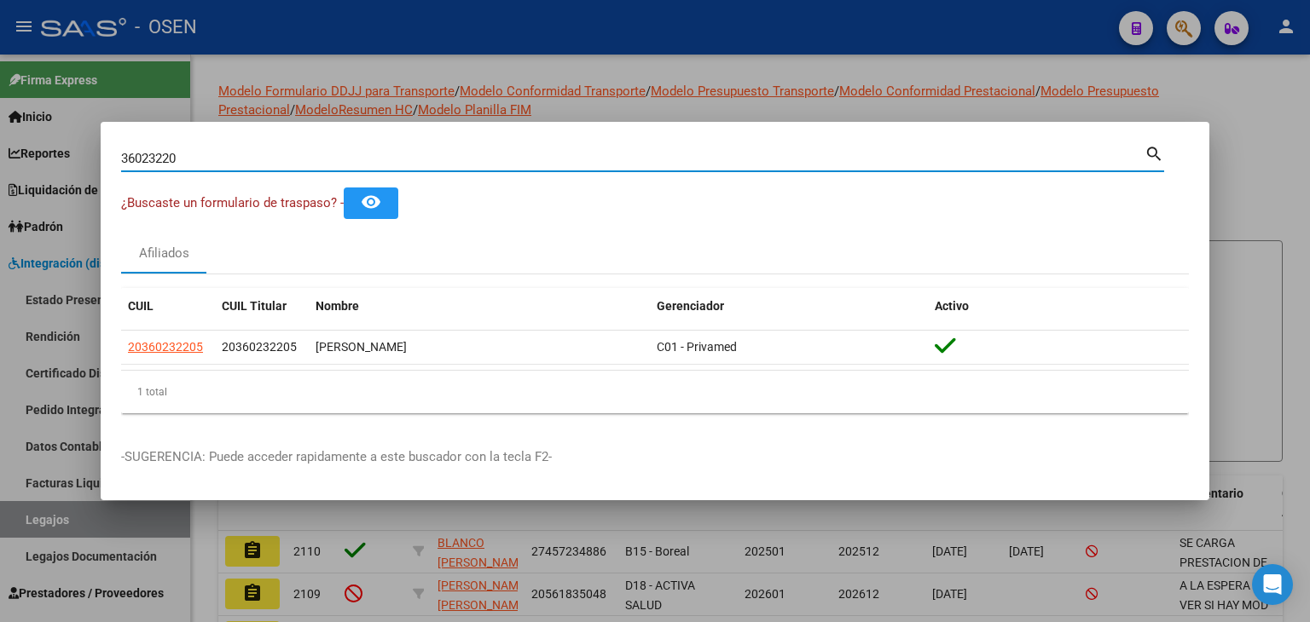
drag, startPoint x: 210, startPoint y: 166, endPoint x: 58, endPoint y: 154, distance: 152.2
click at [74, 153] on div "36023220 Buscar (apellido, dni, cuil, nro traspaso, cuit, obra social) search ¿…" at bounding box center [655, 311] width 1310 height 622
paste input "27282113177"
type input "27282113177"
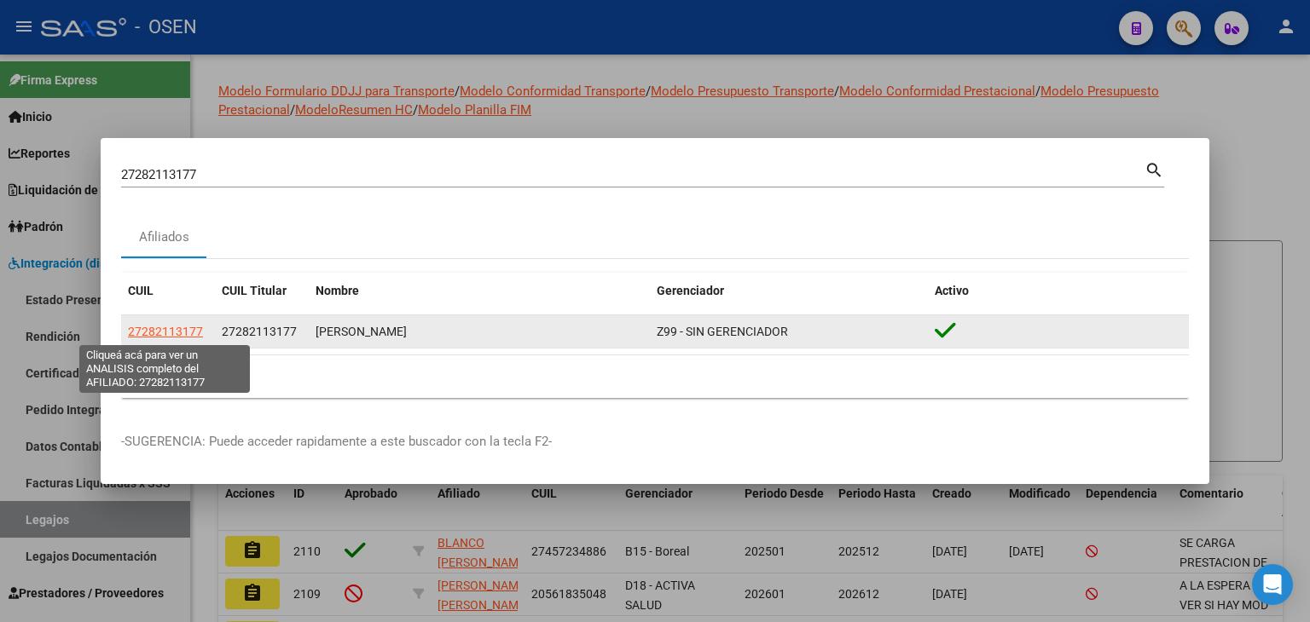
click at [155, 325] on span "27282113177" at bounding box center [165, 332] width 75 height 14
type textarea "27282113177"
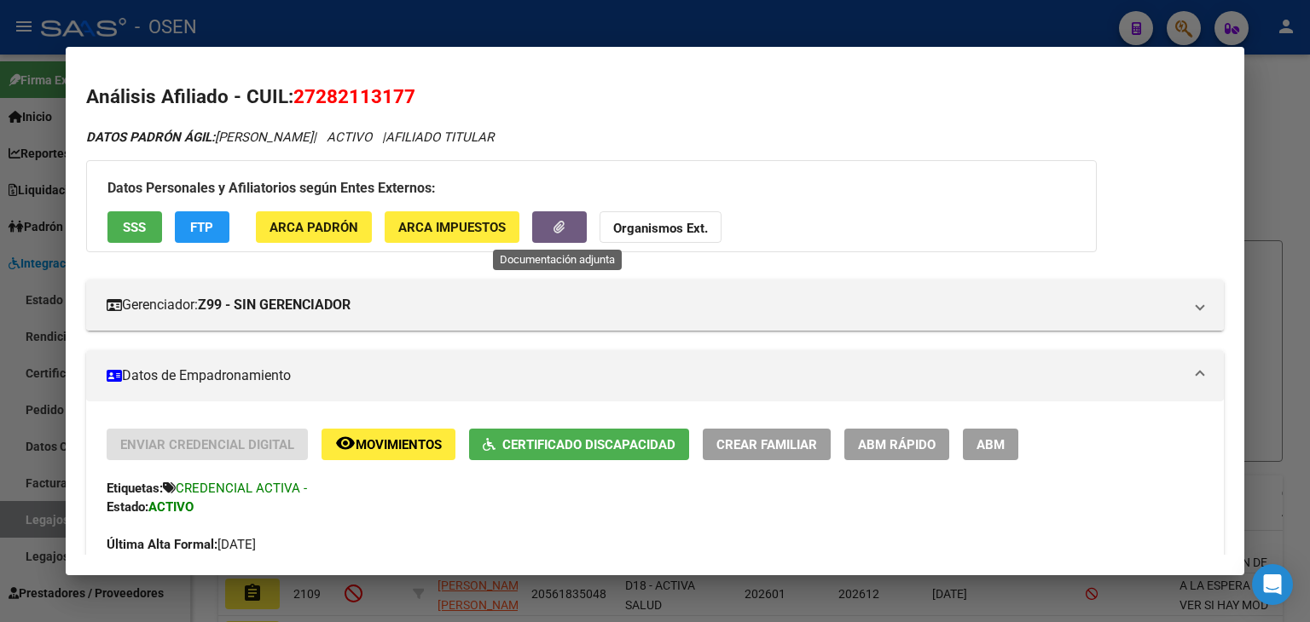
click at [569, 225] on button "button" at bounding box center [559, 227] width 55 height 32
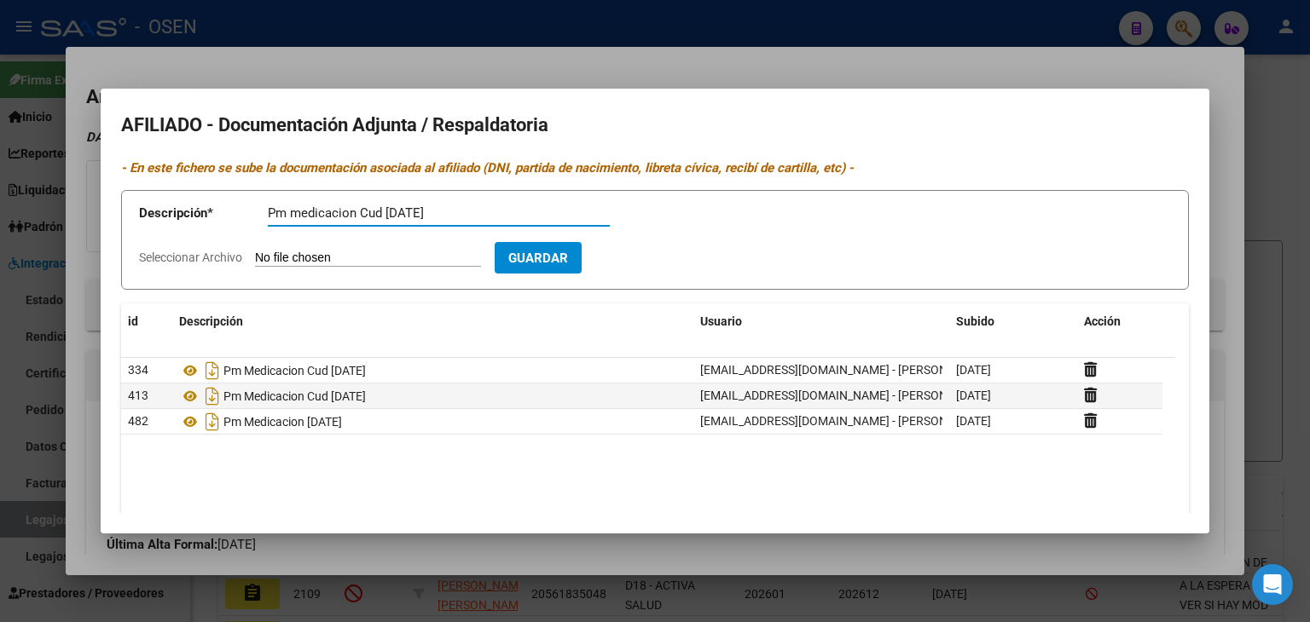
click at [290, 211] on input "Pm medicacion Cud [DATE]" at bounding box center [439, 212] width 342 height 15
drag, startPoint x: 462, startPoint y: 212, endPoint x: 177, endPoint y: 189, distance: 285.7
click at [177, 190] on form "Descripción * Pm 1medicacion Cud [DATE] Descripción Seleccionar Archivo Guardar" at bounding box center [655, 240] width 1068 height 100
type input "Pm 1medicacion Cud [DATE]"
click at [370, 257] on input "Seleccionar Archivo" at bounding box center [368, 259] width 226 height 16
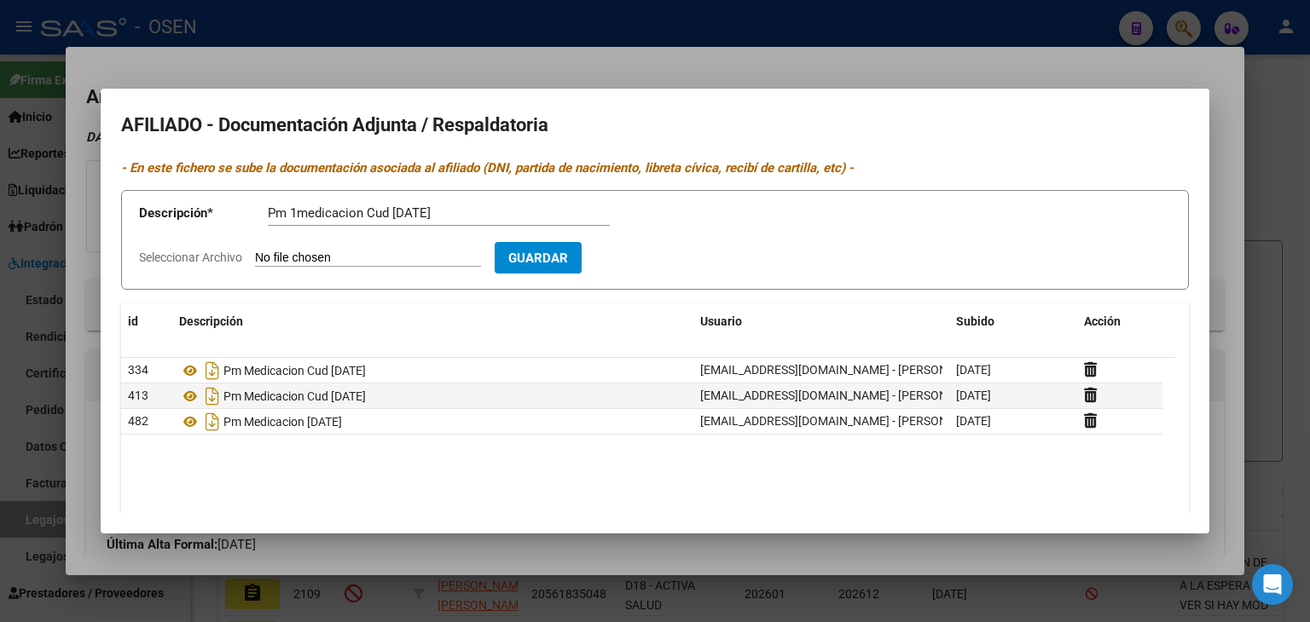
type input "C:\fakepath\pm1.pdf"
click at [667, 265] on span "Guardar" at bounding box center [637, 258] width 60 height 15
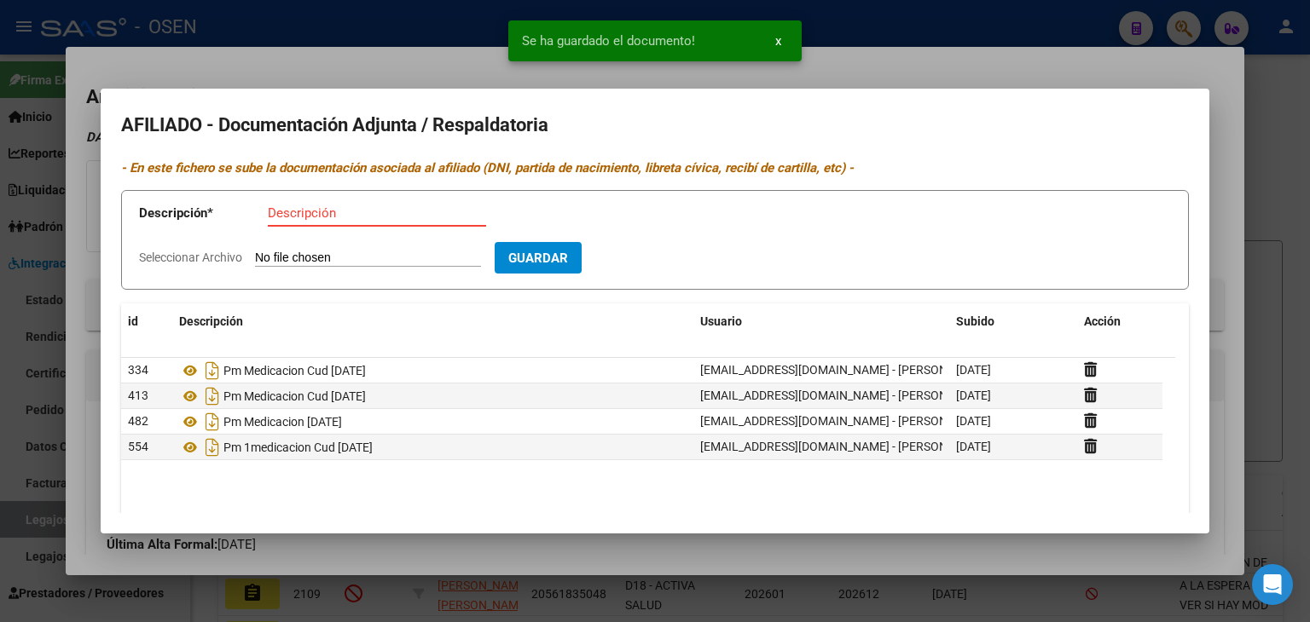
click at [379, 218] on input "Descripción" at bounding box center [377, 212] width 218 height 15
paste input "Pm 1medicacion Cud [DATE]"
click at [292, 210] on input "Pm 1medicacion Cud [DATE]" at bounding box center [439, 212] width 342 height 15
type input "Pm 2medicacion Cud [DATE]"
click at [377, 257] on input "Seleccionar Archivo" at bounding box center [368, 259] width 226 height 16
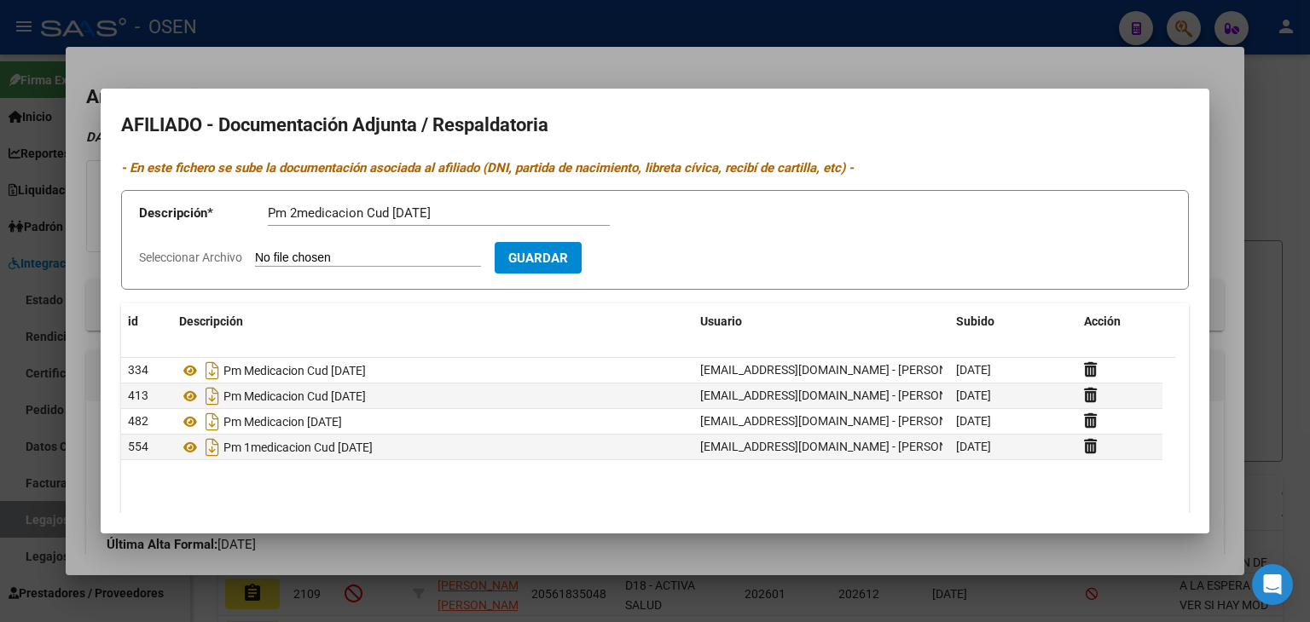
type input "C:\fakepath\pm2.pdf"
click at [667, 262] on span "Guardar" at bounding box center [637, 258] width 60 height 15
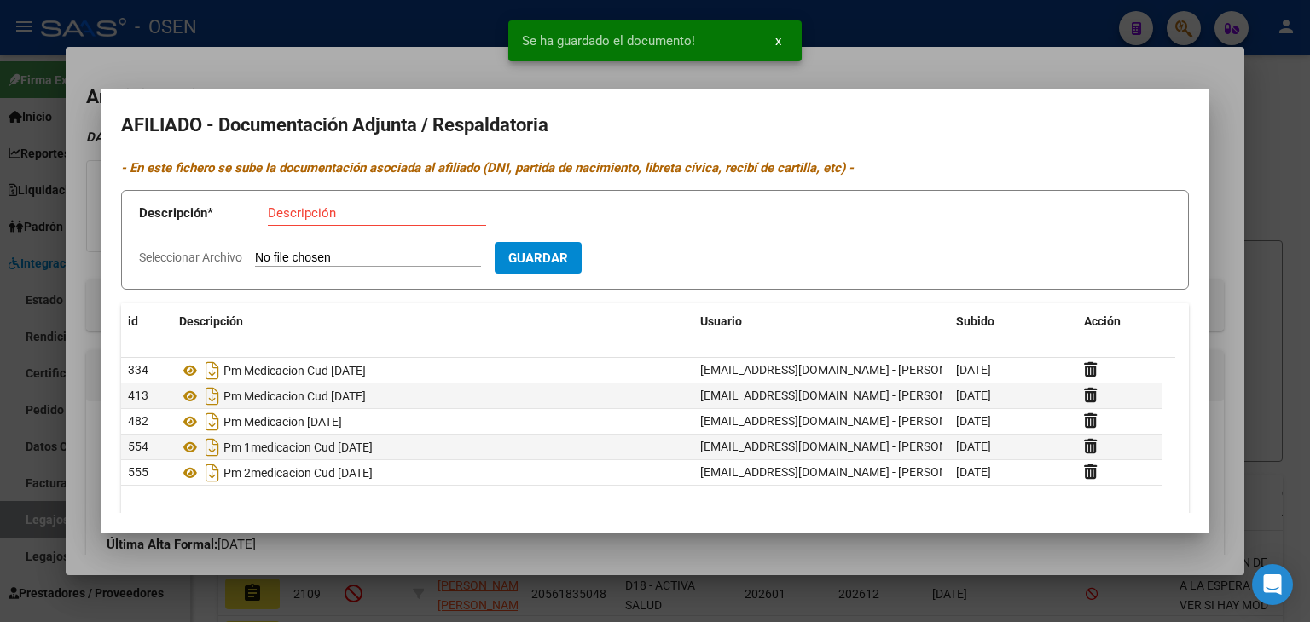
click at [930, 66] on div at bounding box center [655, 311] width 1310 height 622
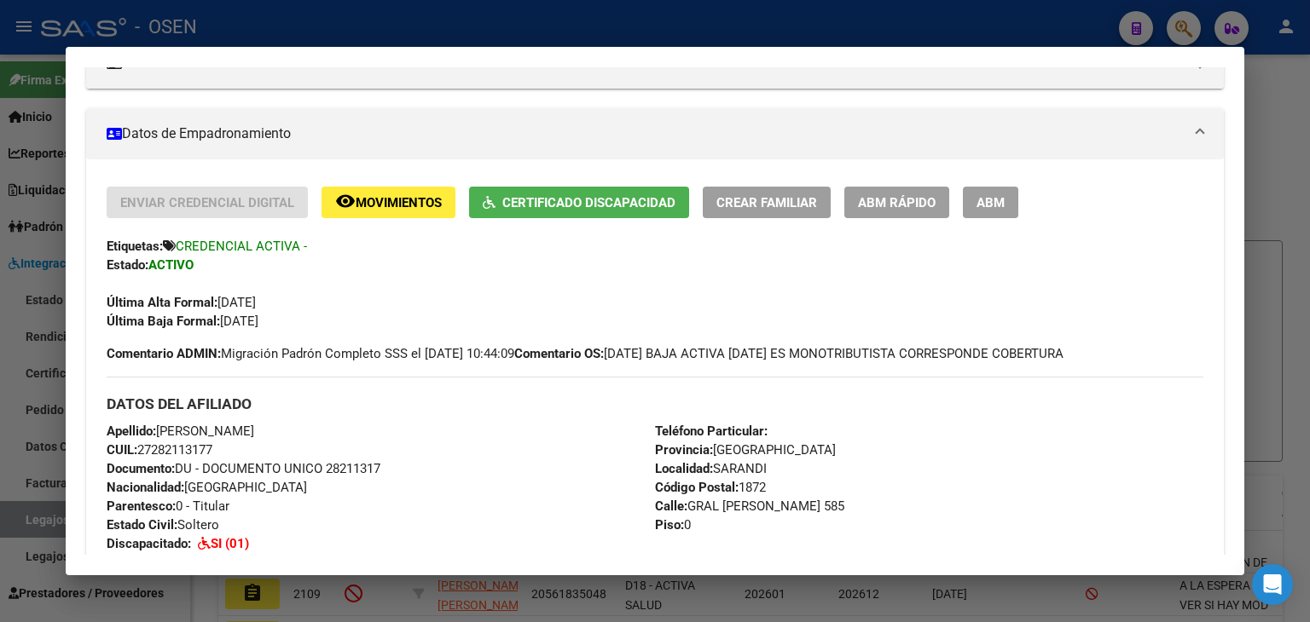
scroll to position [0, 0]
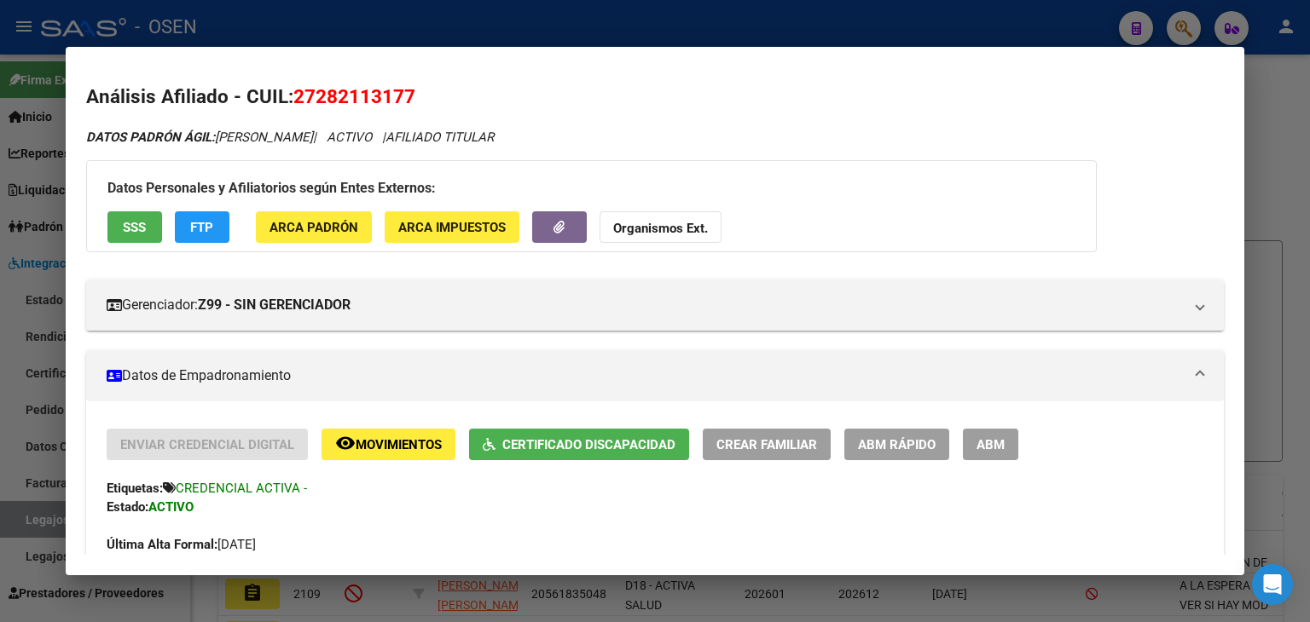
click at [655, 32] on div at bounding box center [655, 311] width 1310 height 622
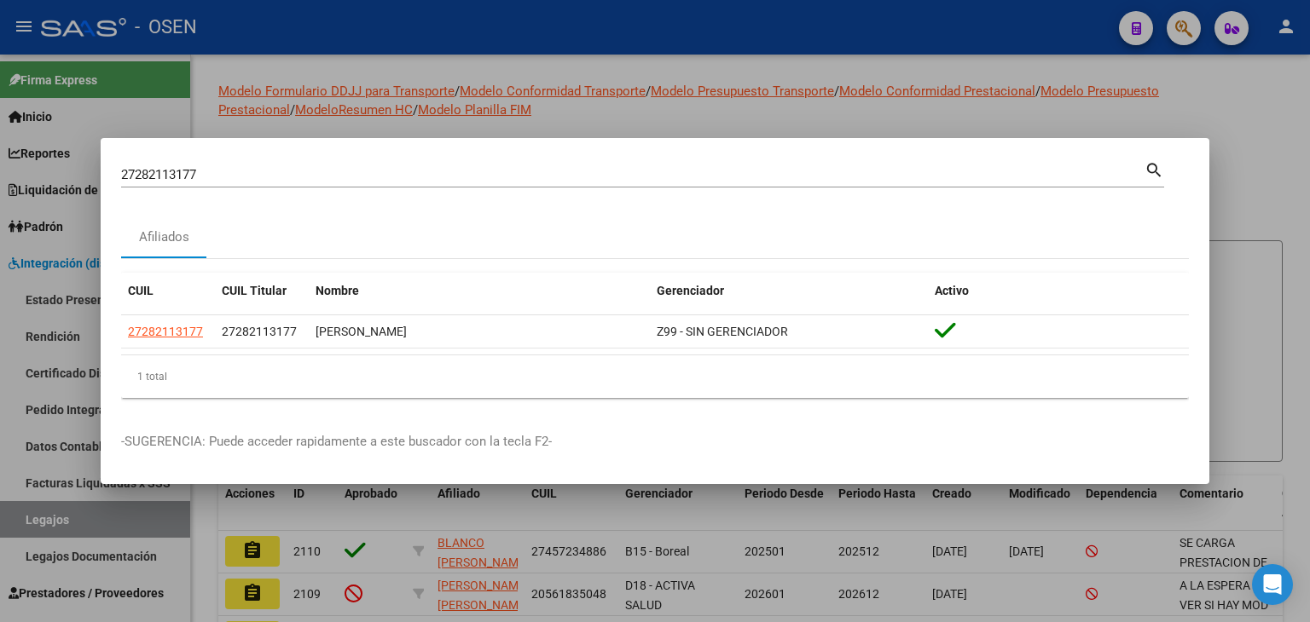
click at [627, 16] on div at bounding box center [655, 311] width 1310 height 622
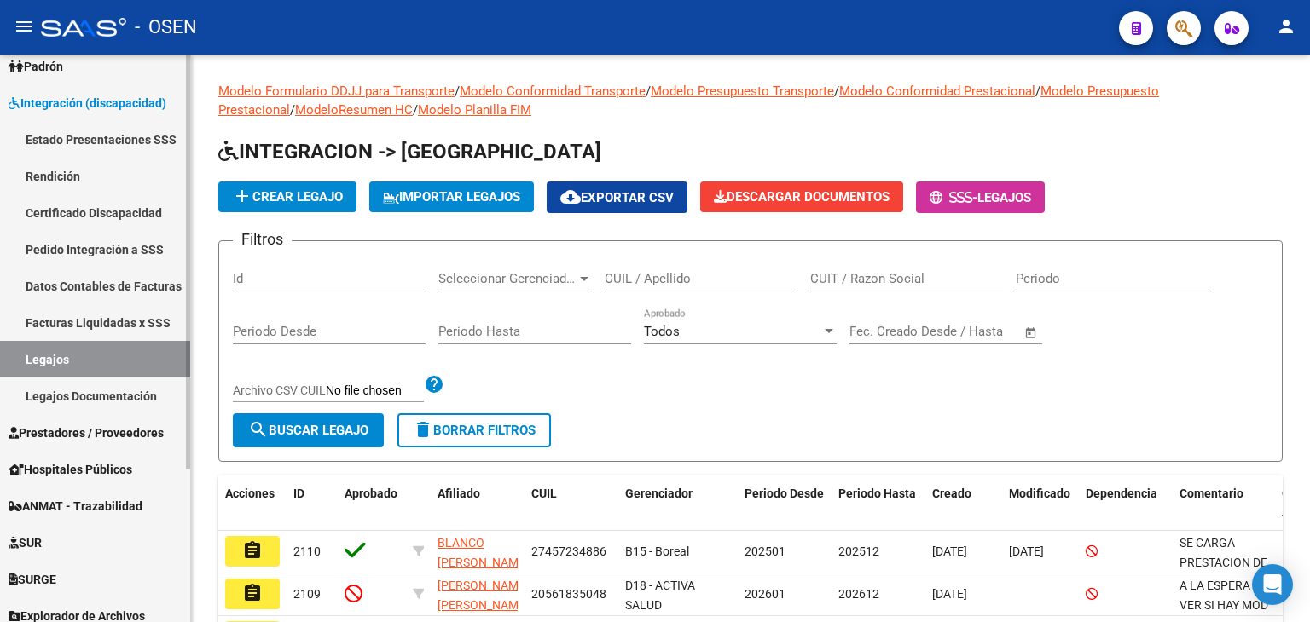
scroll to position [171, 0]
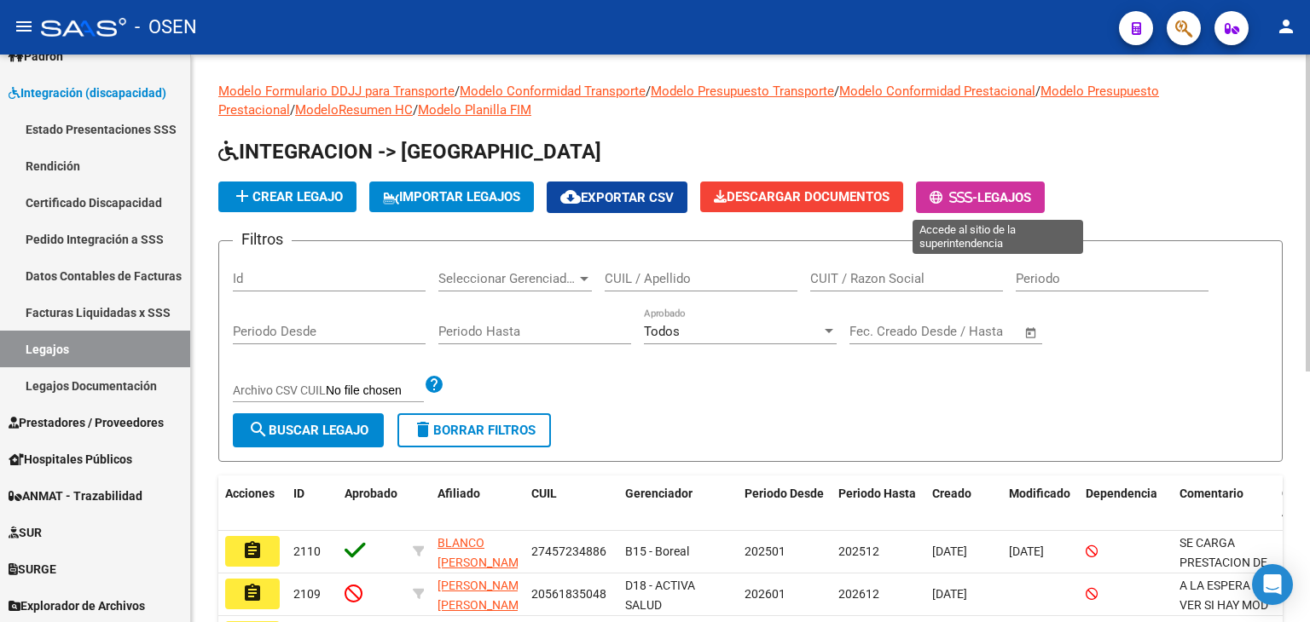
click at [972, 200] on icon at bounding box center [968, 197] width 8 height 13
click at [982, 187] on button "- Legajos" at bounding box center [980, 198] width 129 height 32
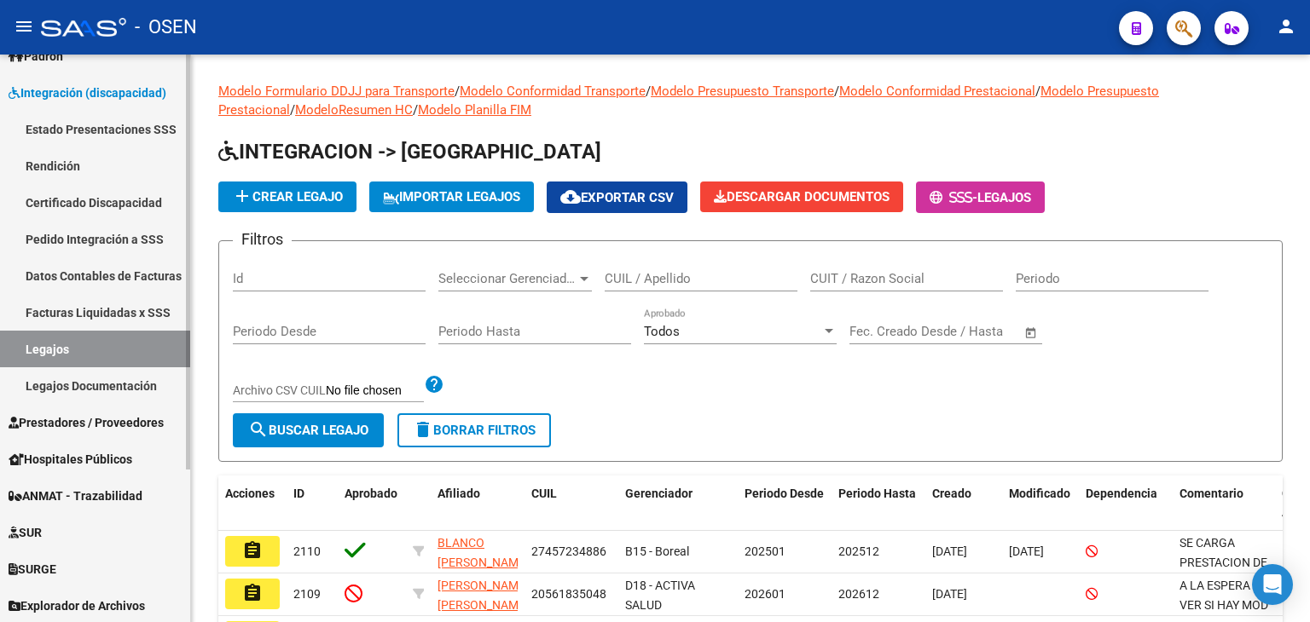
click at [75, 130] on link "Estado Presentaciones SSS" at bounding box center [95, 129] width 190 height 37
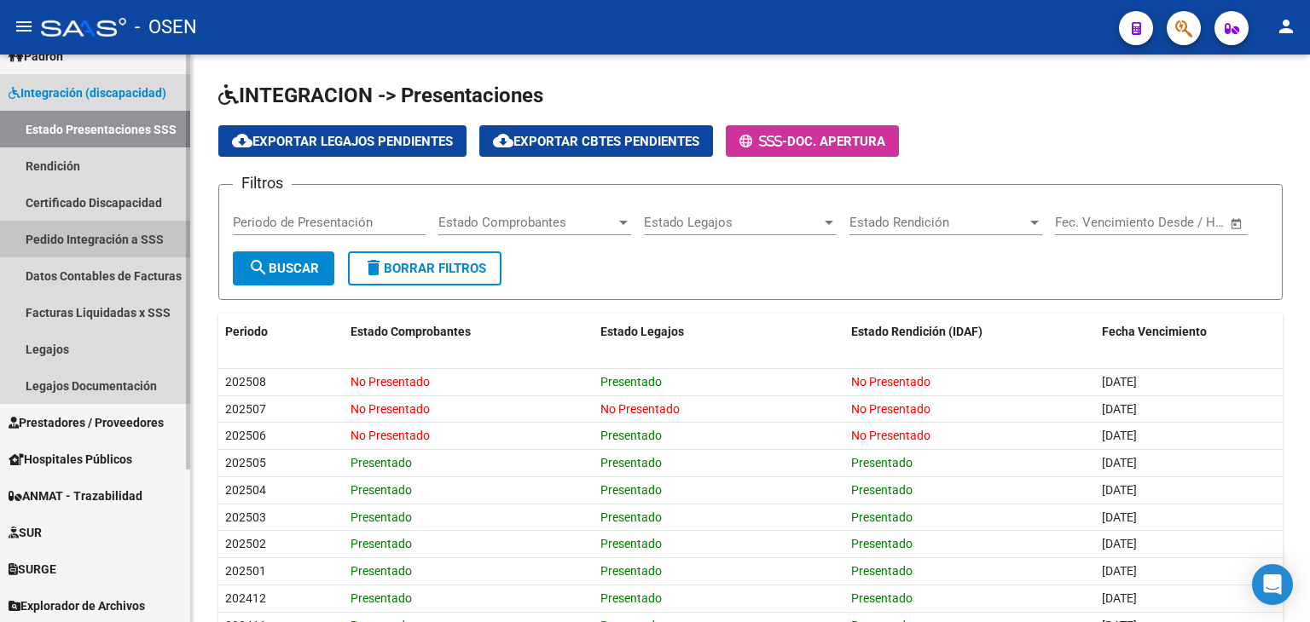
click at [106, 247] on link "Pedido Integración a SSS" at bounding box center [95, 239] width 190 height 37
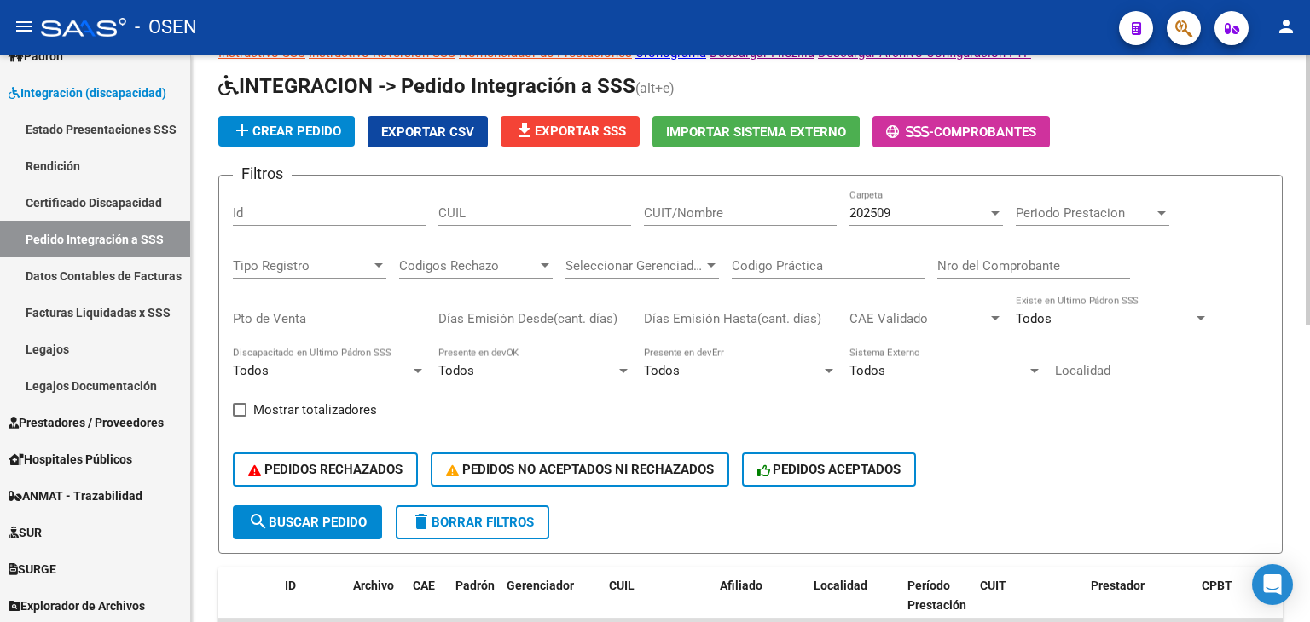
scroll to position [85, 0]
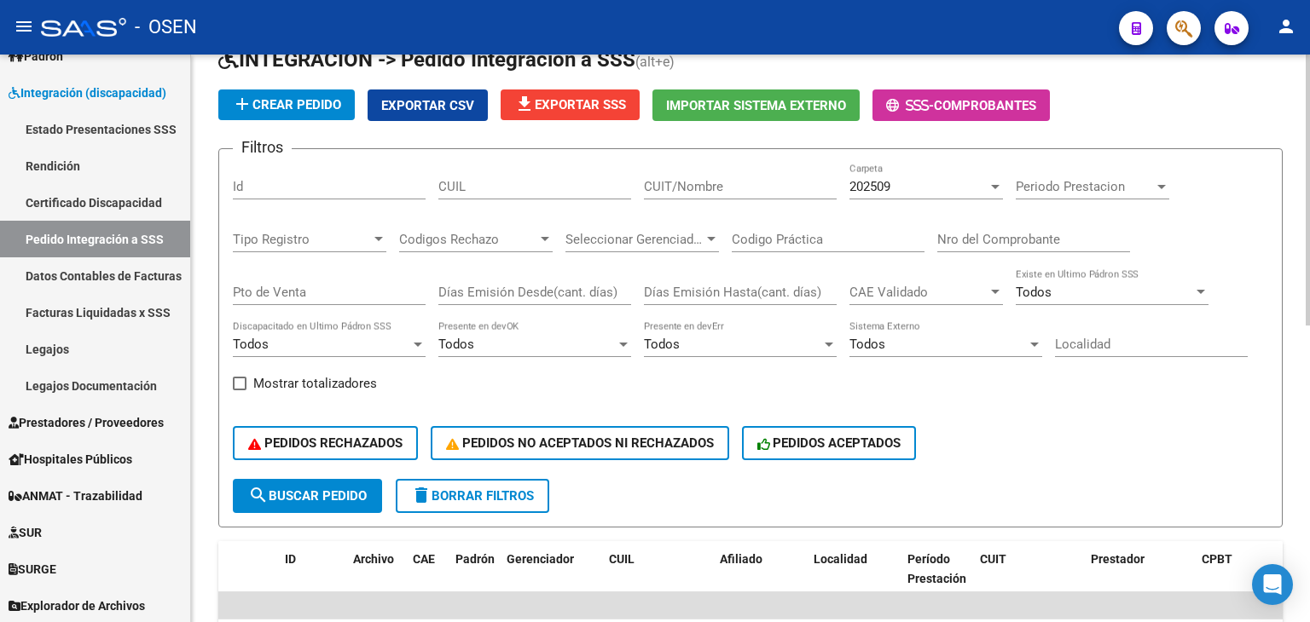
click at [707, 350] on div "Todos" at bounding box center [732, 344] width 177 height 15
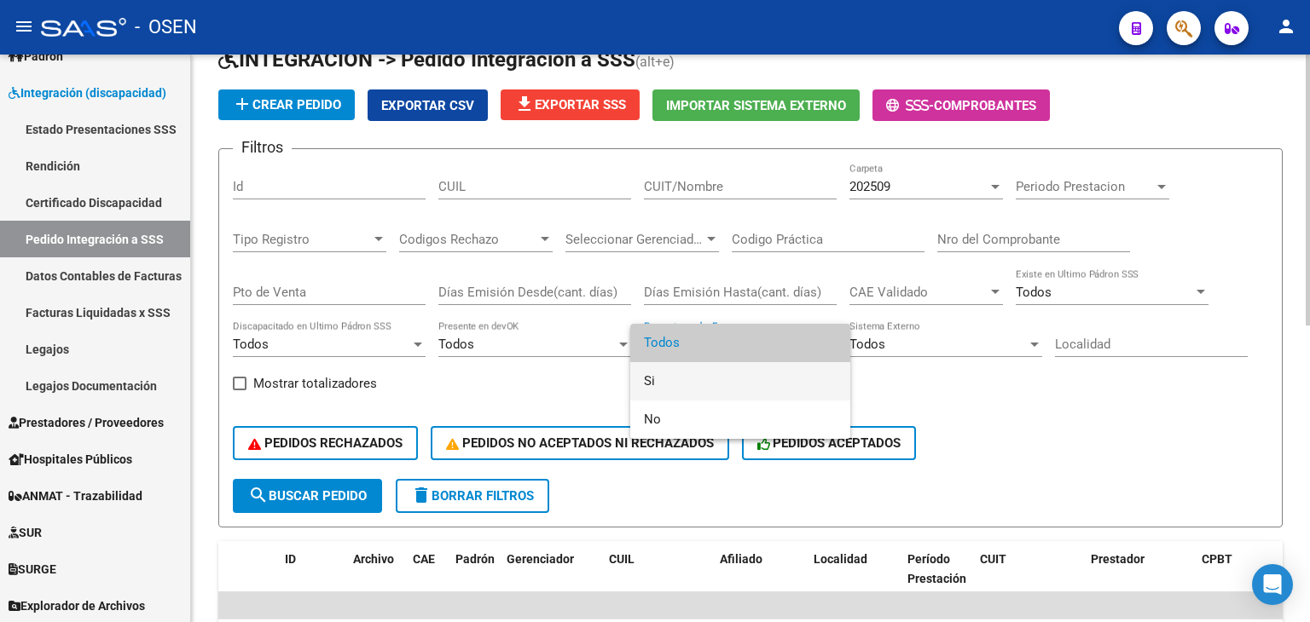
drag, startPoint x: 668, startPoint y: 372, endPoint x: 622, endPoint y: 379, distance: 47.5
click at [668, 373] on span "Si" at bounding box center [740, 381] width 193 height 38
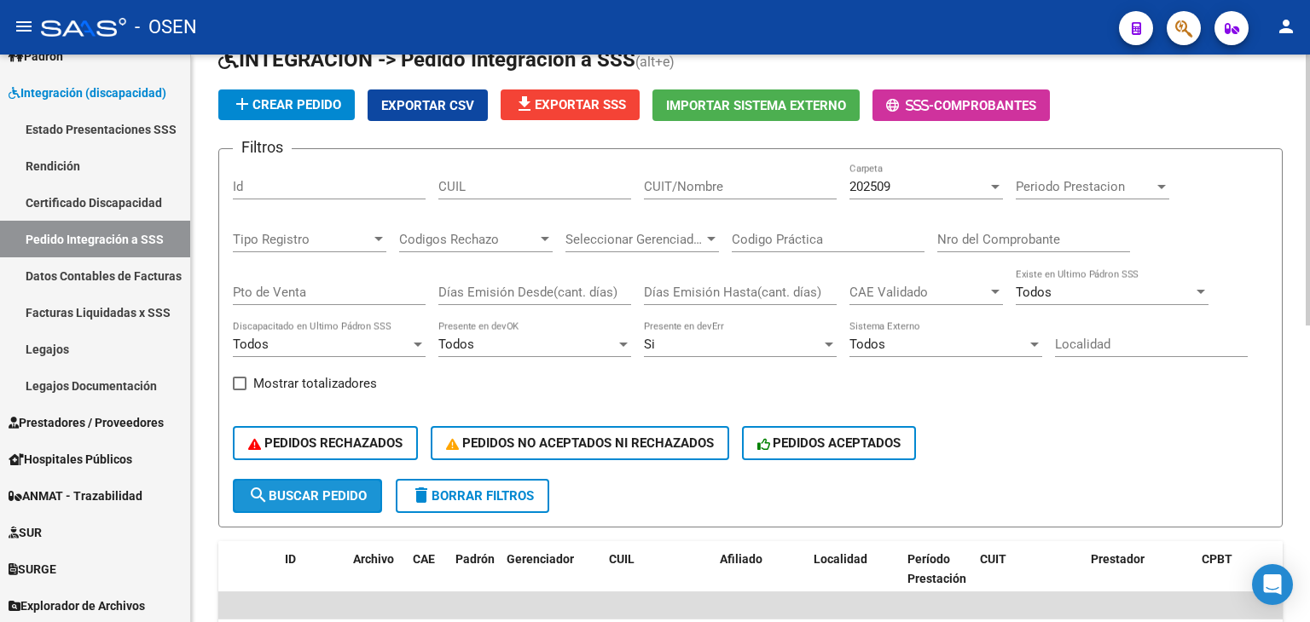
click at [318, 491] on span "search Buscar Pedido" at bounding box center [307, 496] width 119 height 15
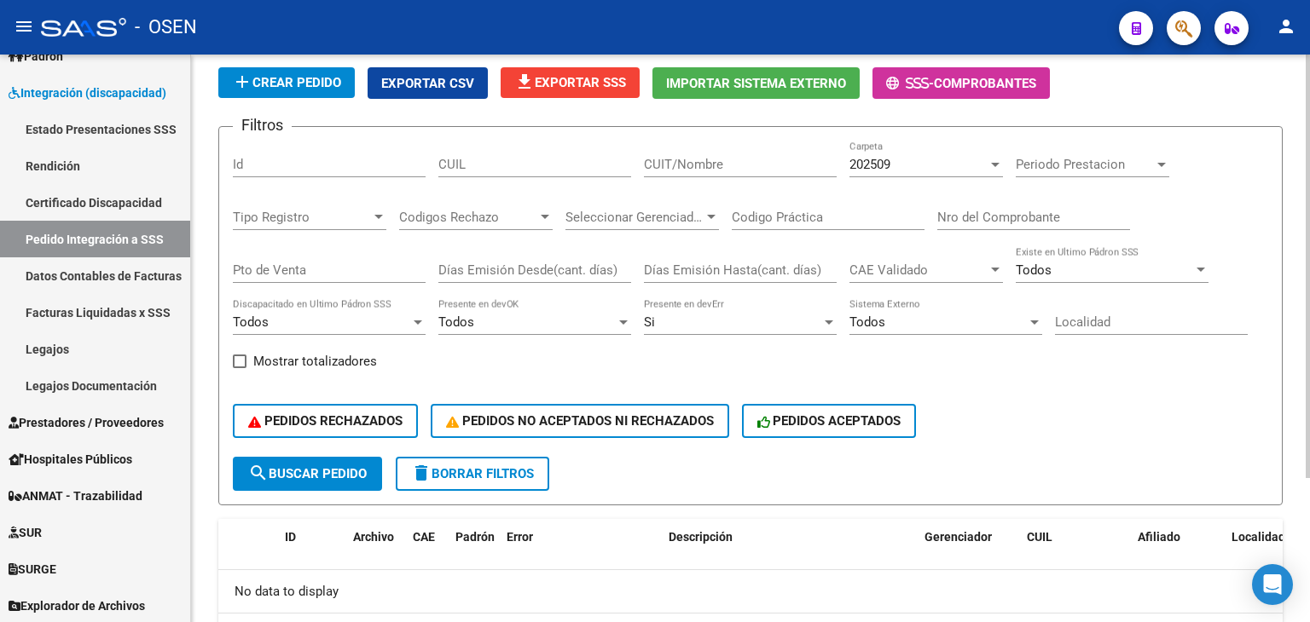
scroll to position [22, 0]
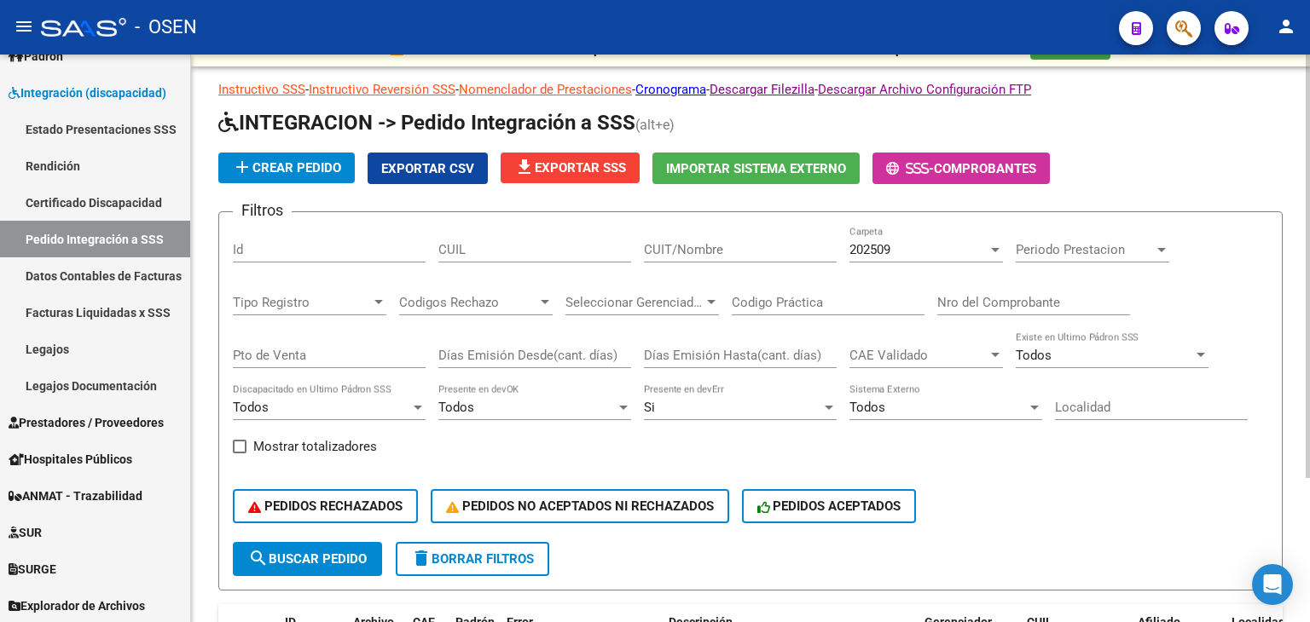
click at [917, 257] on div "202509 Carpeta" at bounding box center [925, 244] width 153 height 37
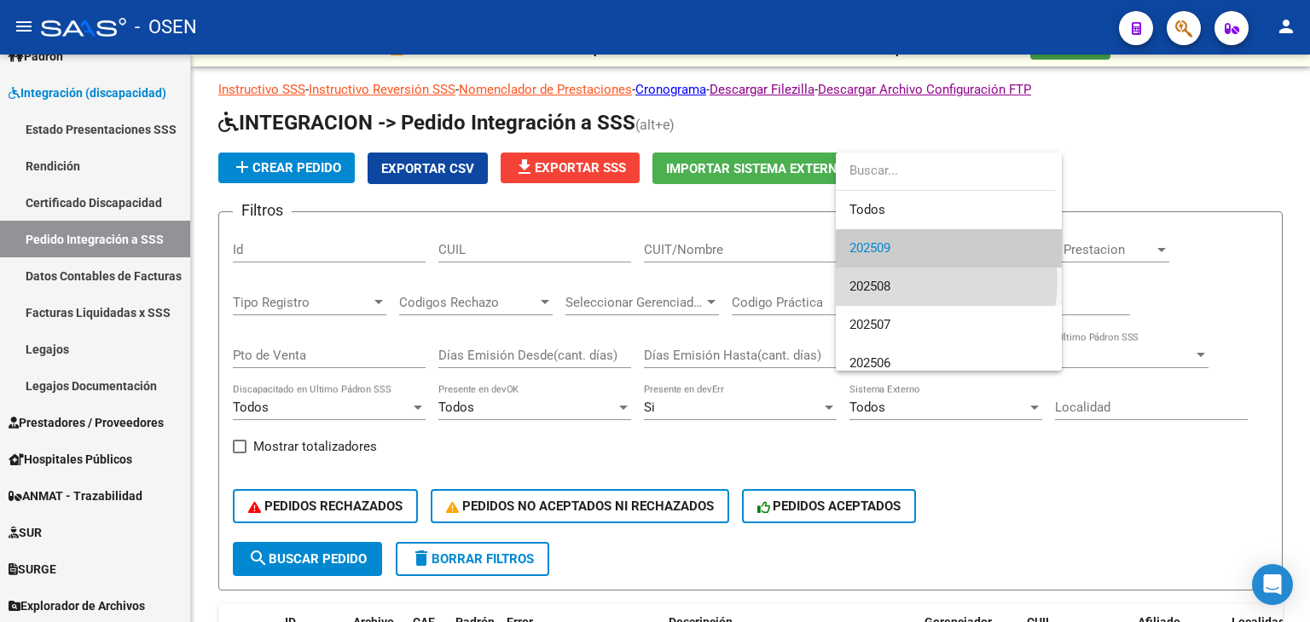
click at [911, 281] on span "202508" at bounding box center [948, 287] width 199 height 38
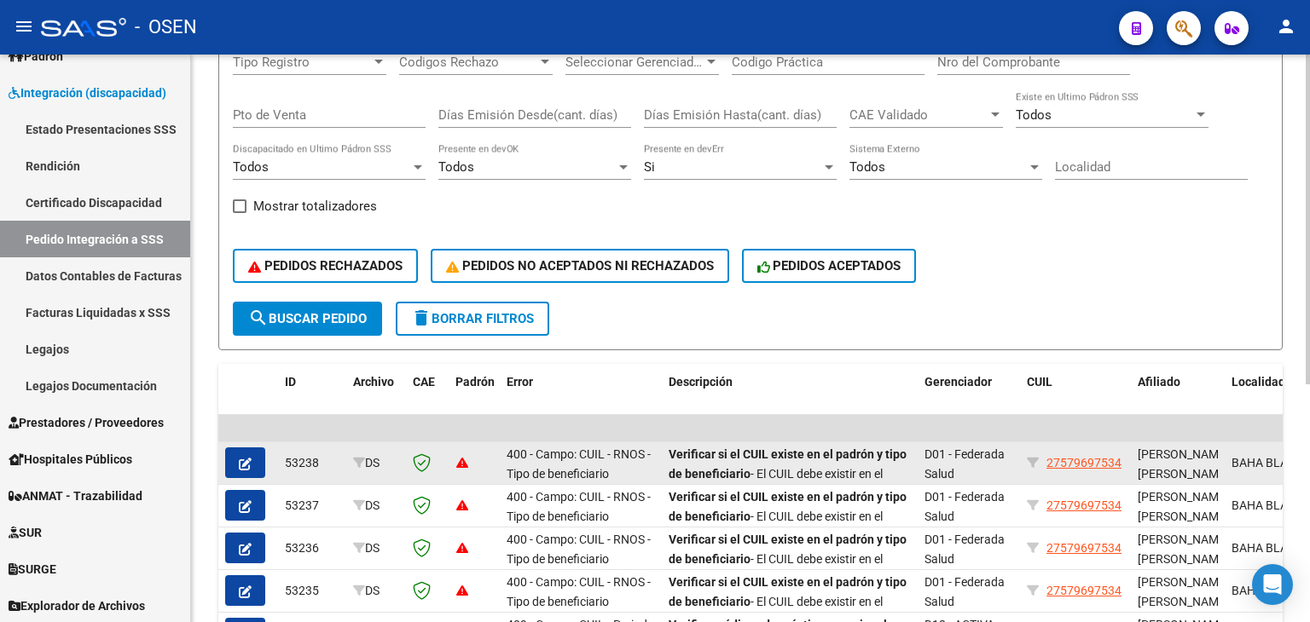
scroll to position [408, 0]
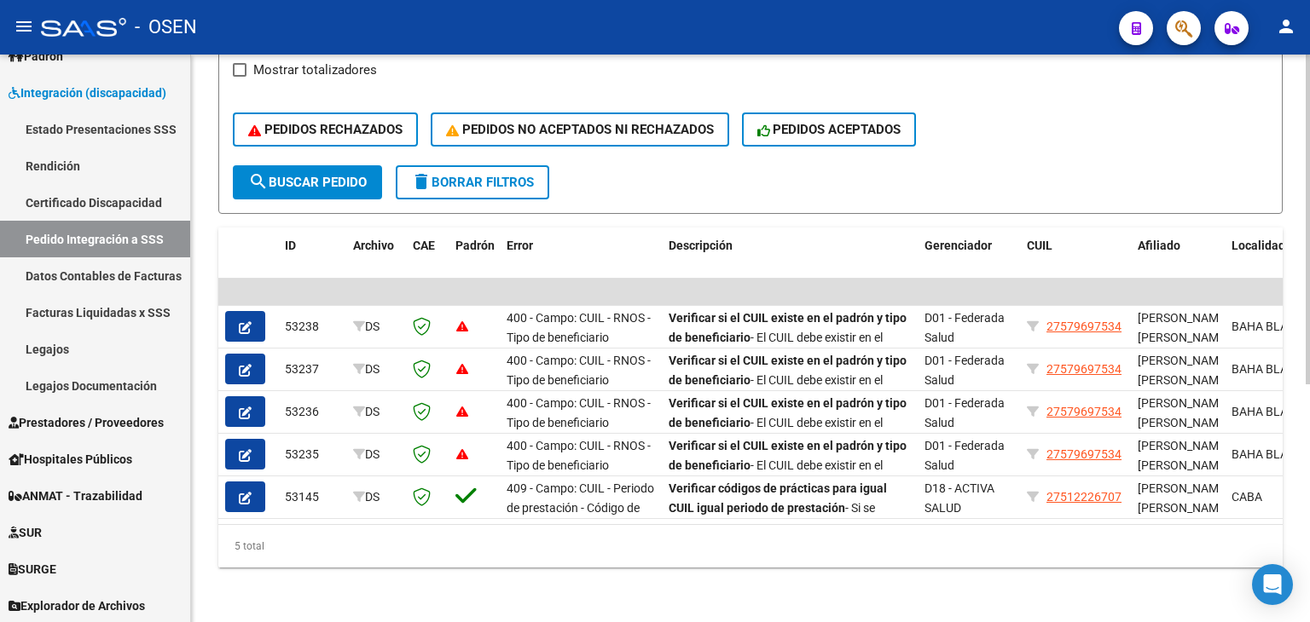
click at [354, 175] on span "search Buscar Pedido" at bounding box center [307, 182] width 119 height 15
click at [111, 315] on link "Facturas Liquidadas x SSS" at bounding box center [95, 312] width 190 height 37
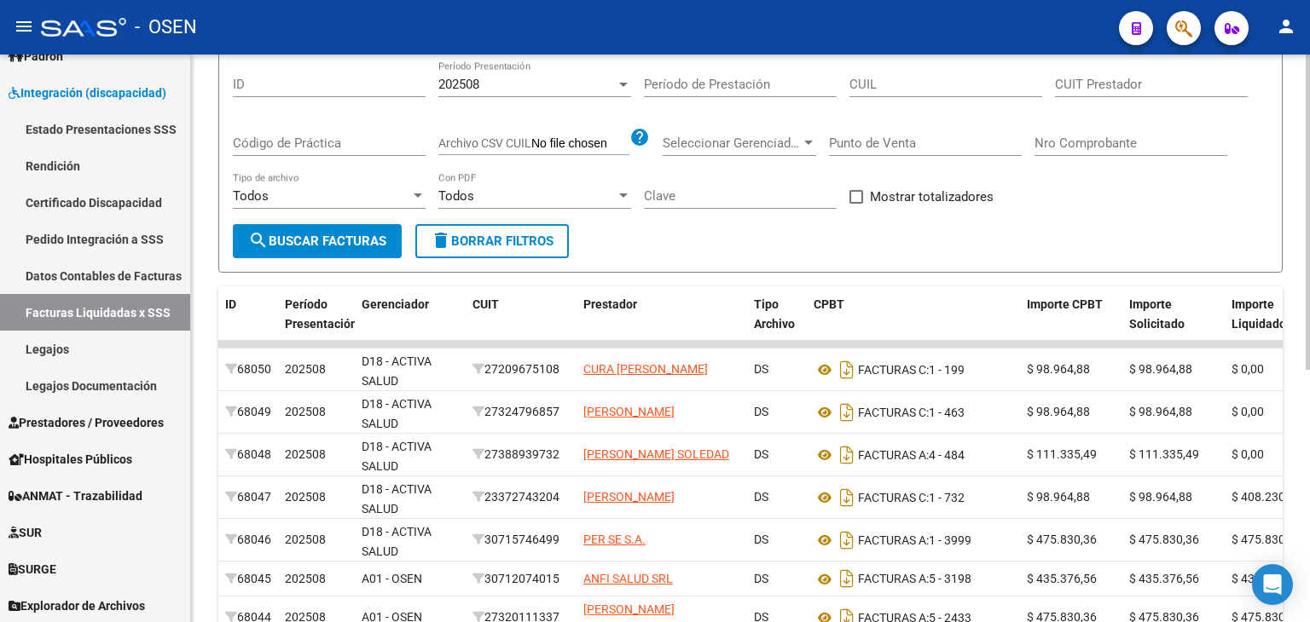
scroll to position [85, 0]
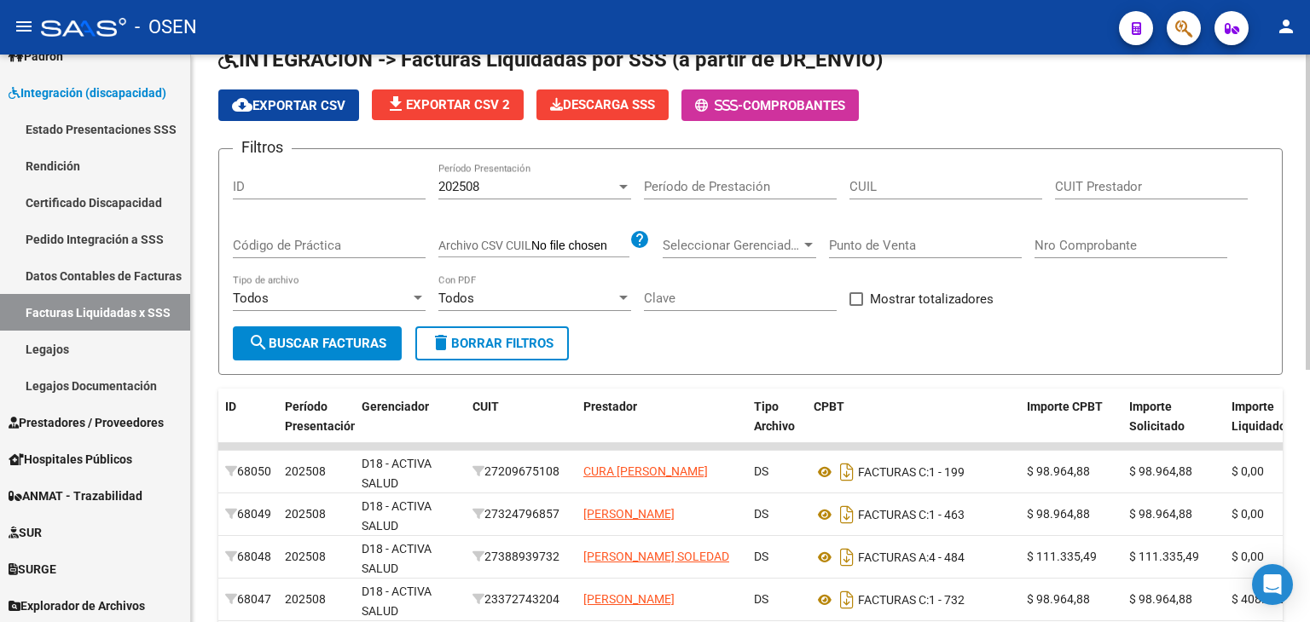
click at [314, 100] on span "cloud_download Exportar CSV" at bounding box center [288, 105] width 113 height 15
